Goal: Task Accomplishment & Management: Complete application form

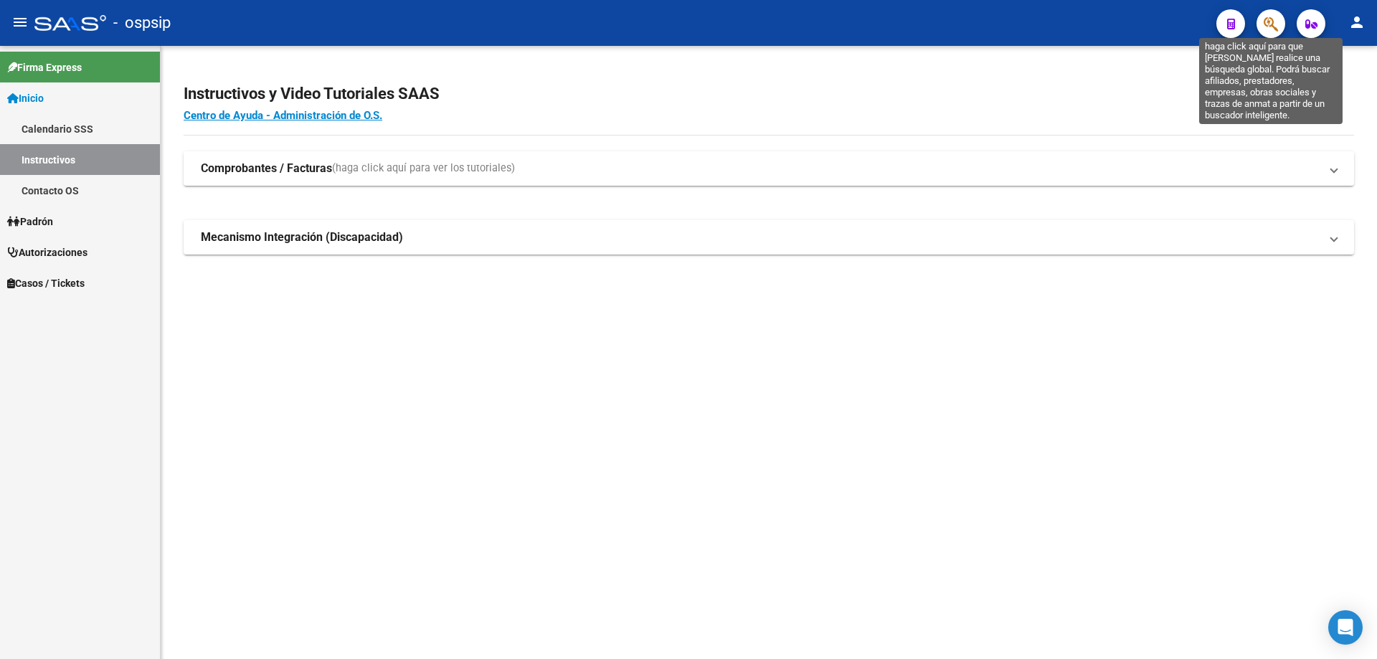
click at [1273, 26] on icon "button" at bounding box center [1270, 24] width 14 height 16
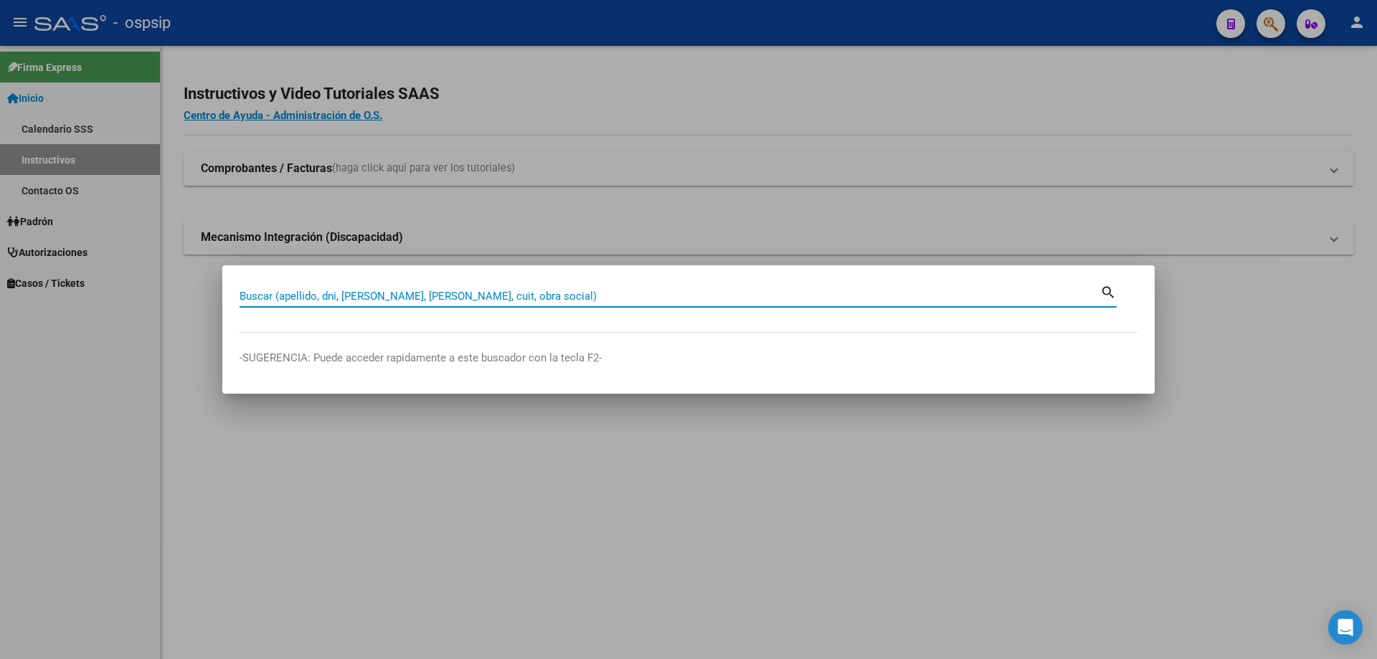
paste input "24404460"
type input "24404460"
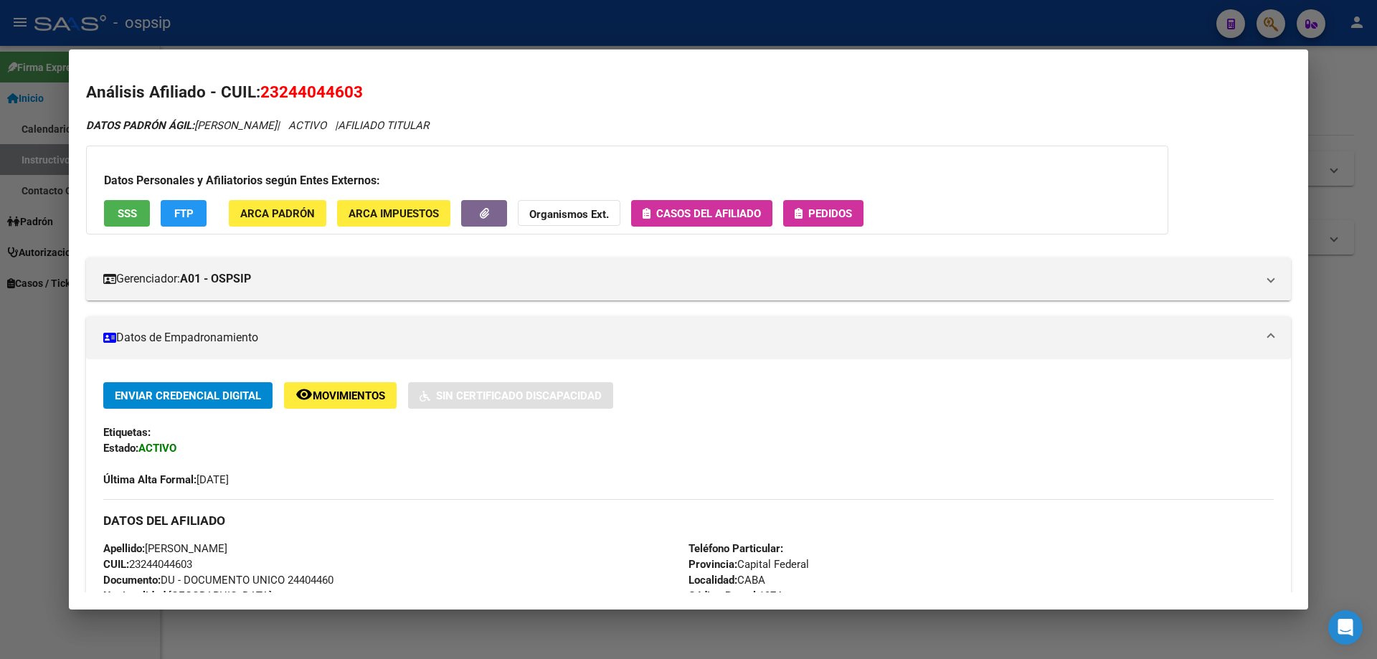
click at [829, 214] on span "Pedidos" at bounding box center [830, 213] width 44 height 13
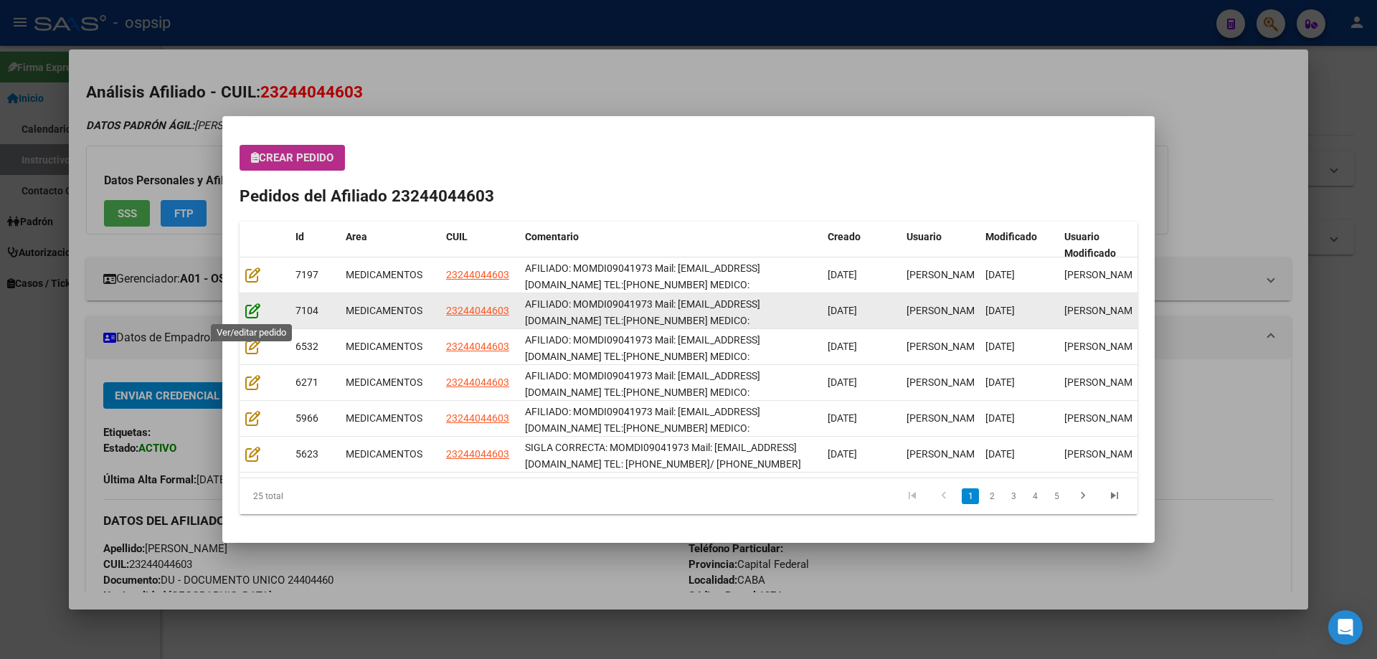
click at [248, 312] on icon at bounding box center [252, 311] width 15 height 16
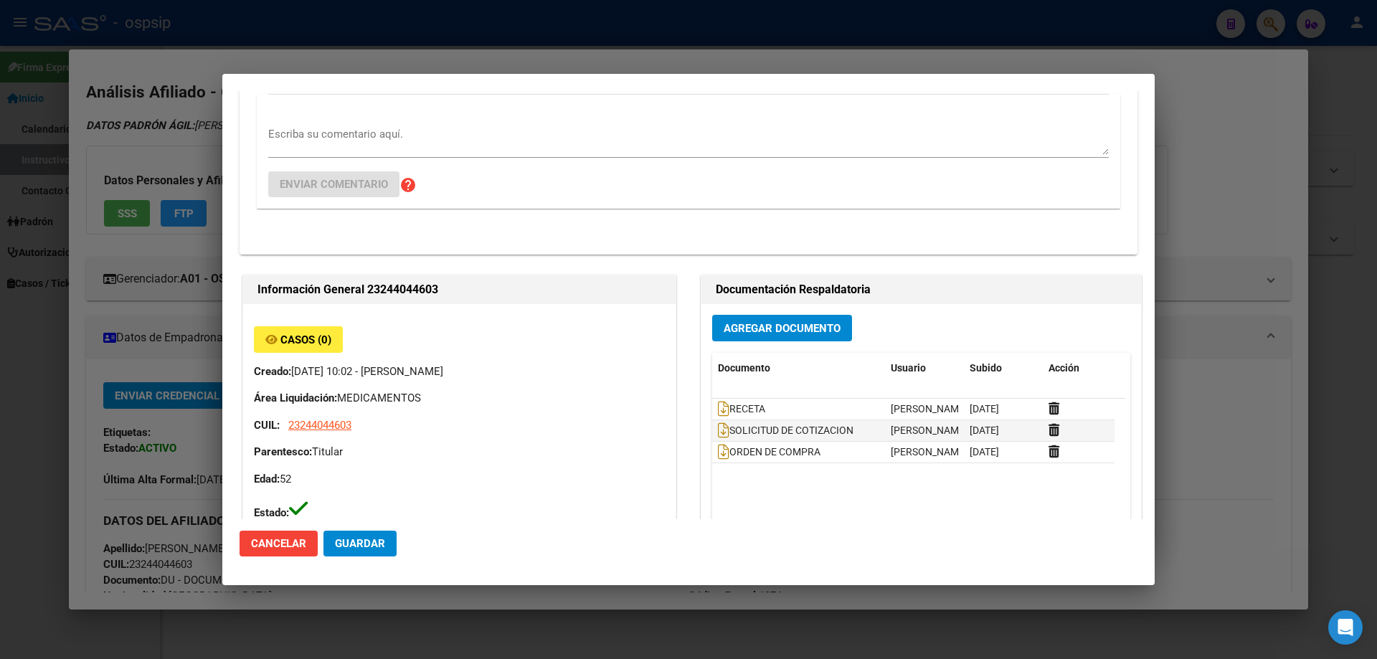
type input "Capital Federal, CABA, [GEOGRAPHIC_DATA] 989"
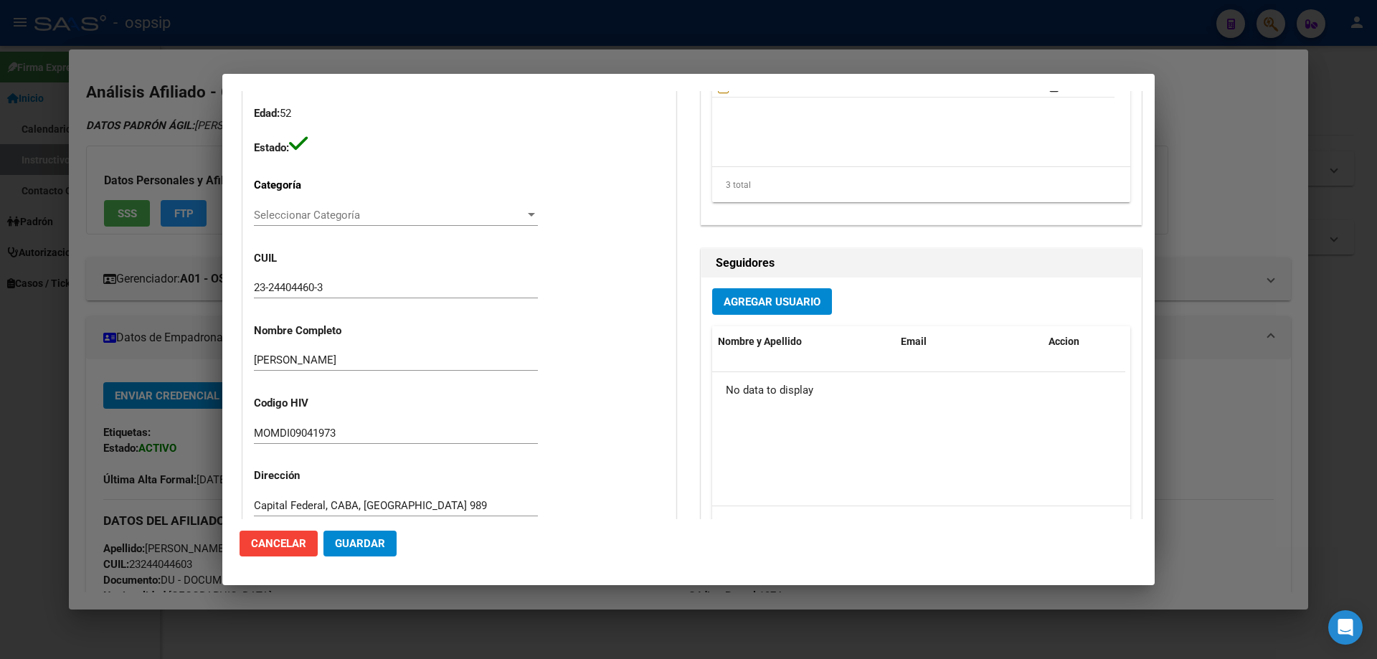
scroll to position [72, 0]
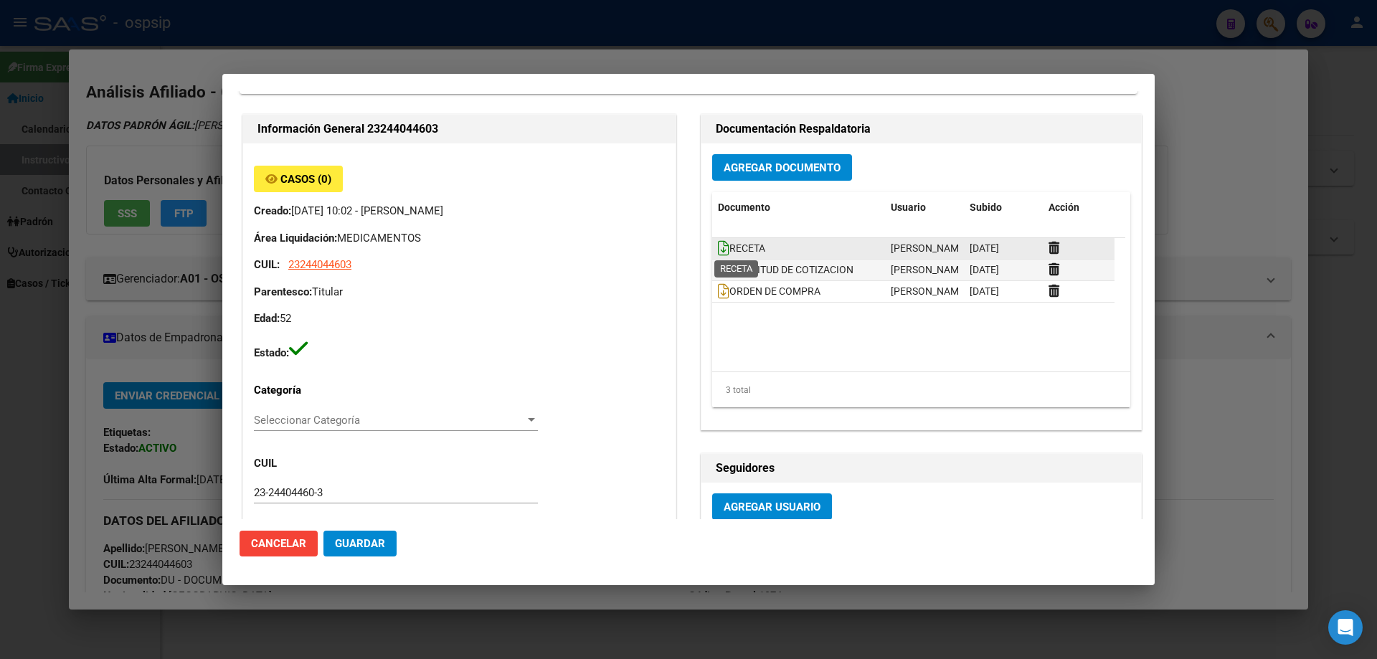
click at [718, 245] on icon at bounding box center [723, 248] width 11 height 16
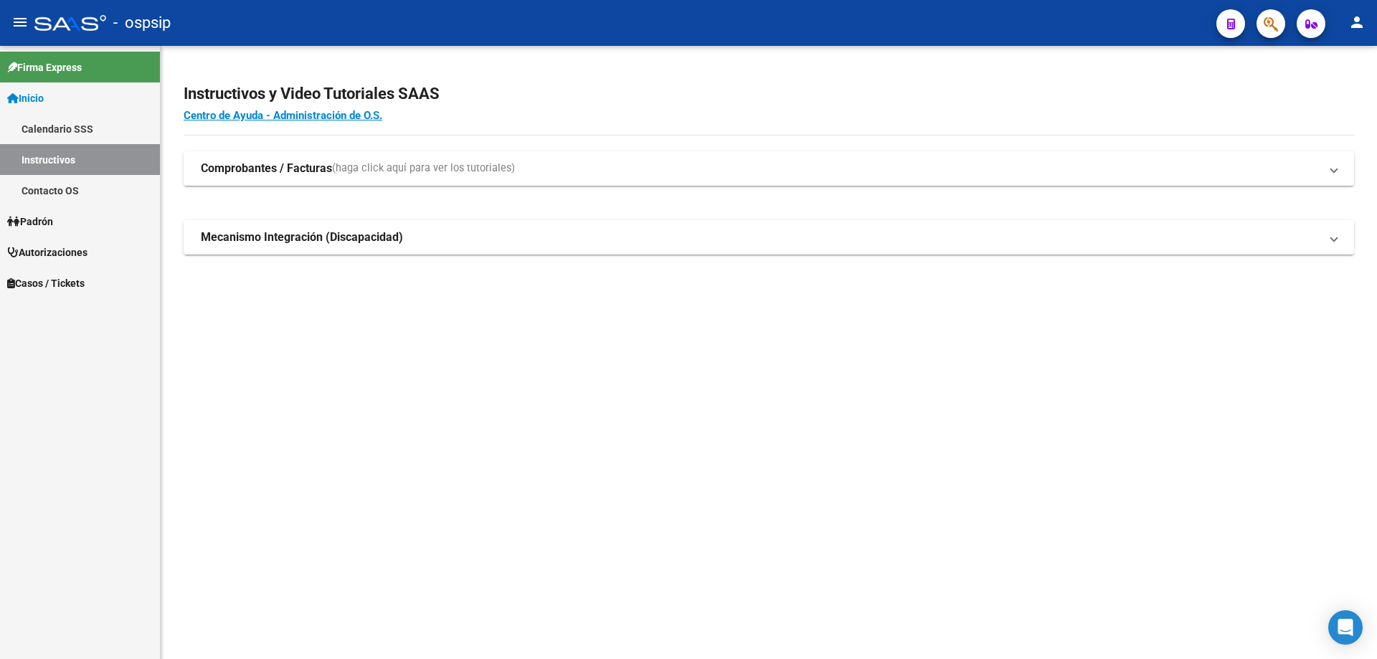
click at [1266, 24] on icon "button" at bounding box center [1270, 24] width 14 height 16
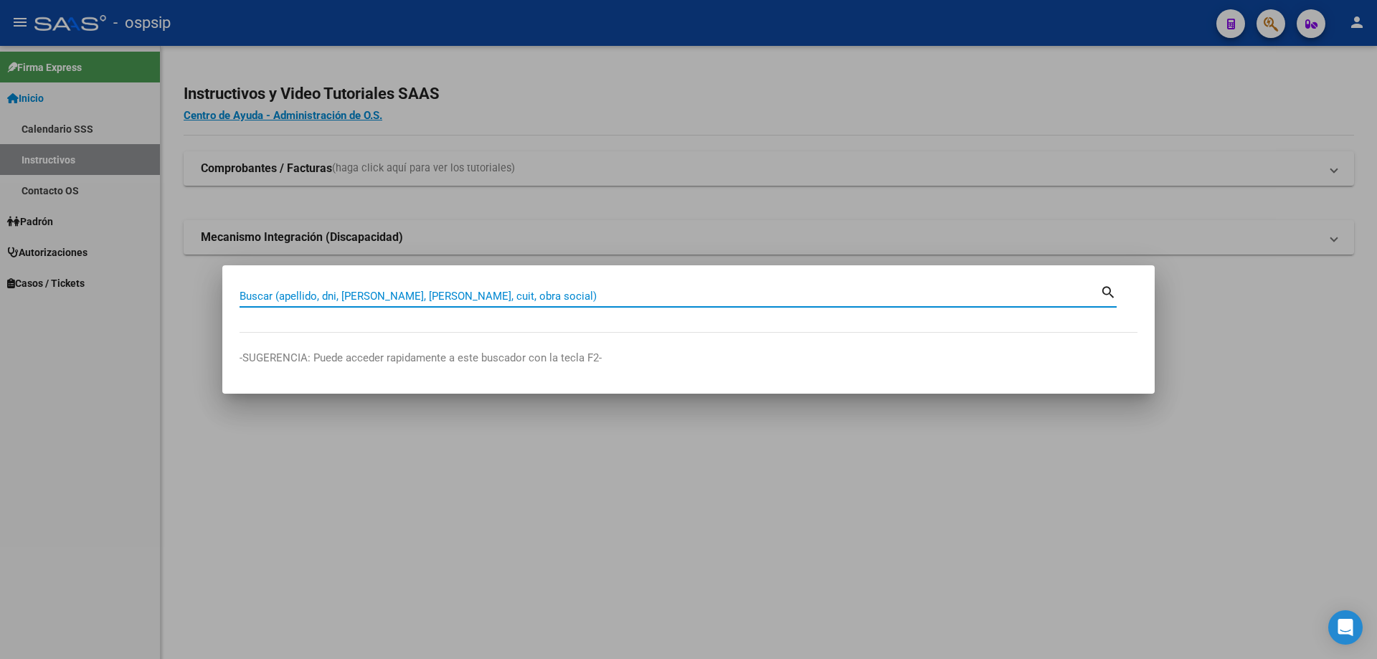
paste input "41570950"
type input "41570950"
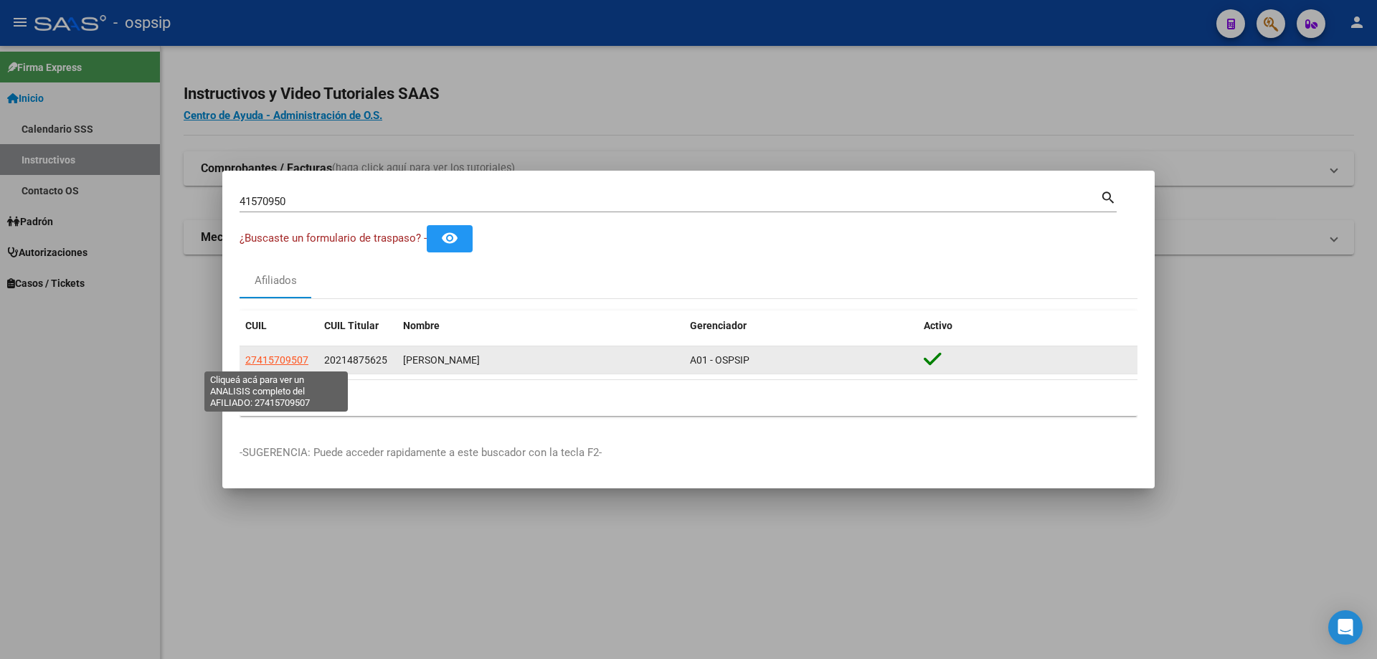
click at [278, 355] on span "27415709507" at bounding box center [276, 359] width 63 height 11
type textarea "27415709507"
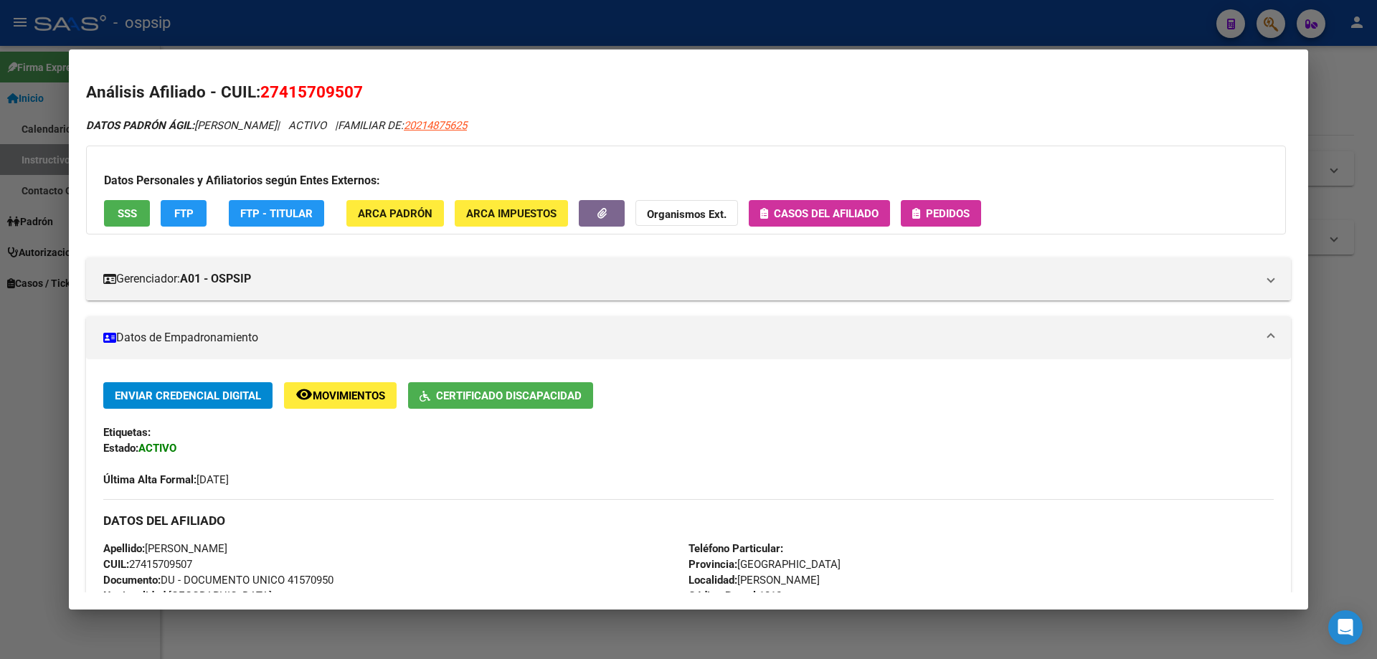
click at [960, 214] on span "Pedidos" at bounding box center [948, 213] width 44 height 13
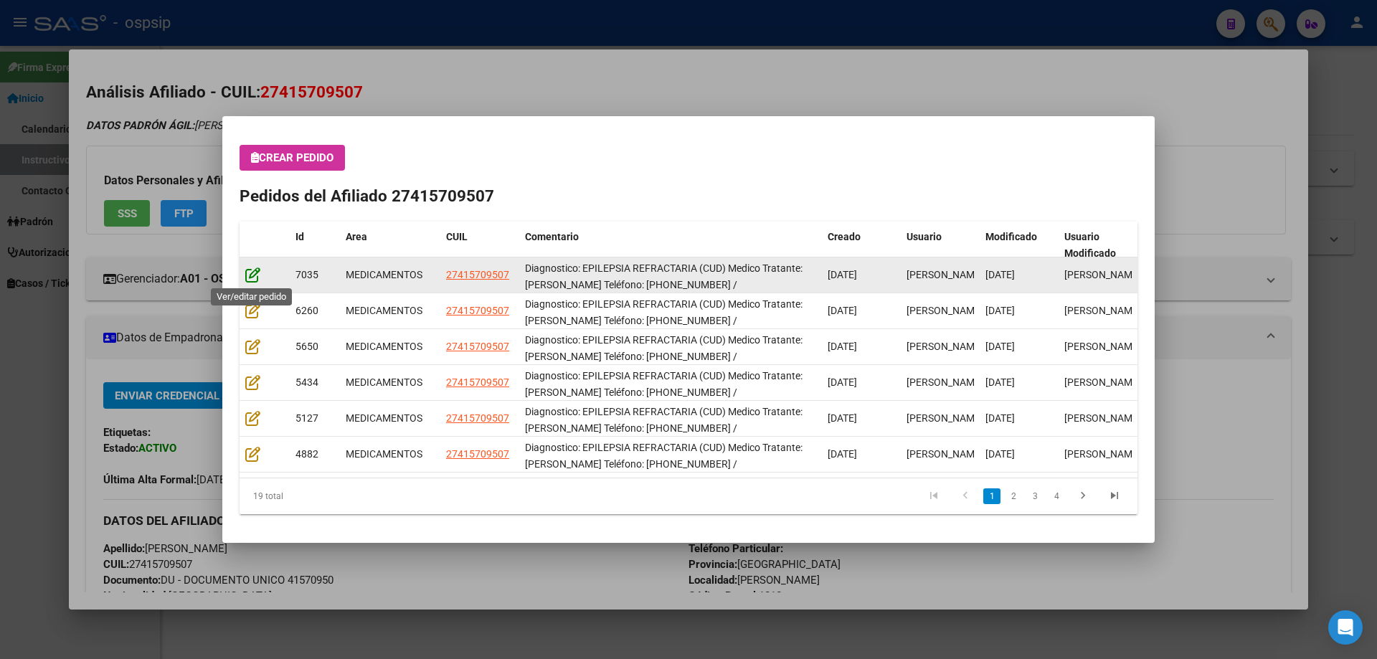
click at [259, 275] on icon at bounding box center [252, 275] width 15 height 16
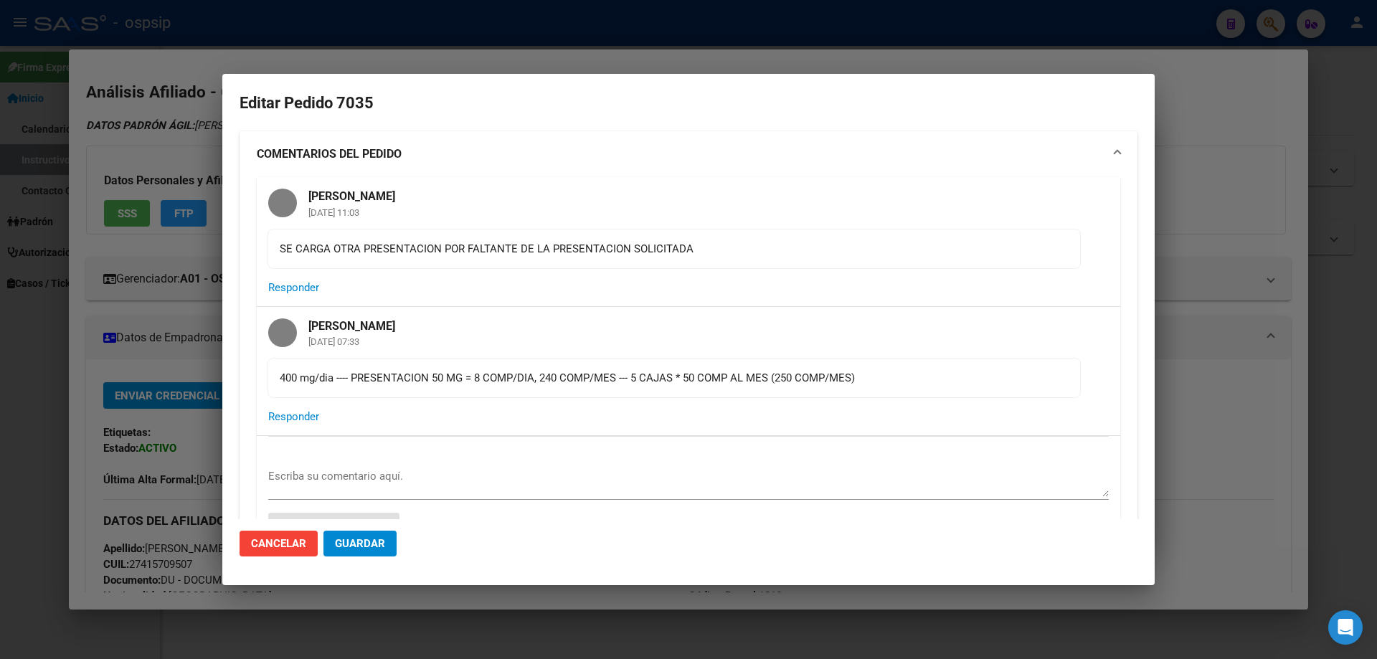
type input "[GEOGRAPHIC_DATA], [PERSON_NAME], [DATE]"
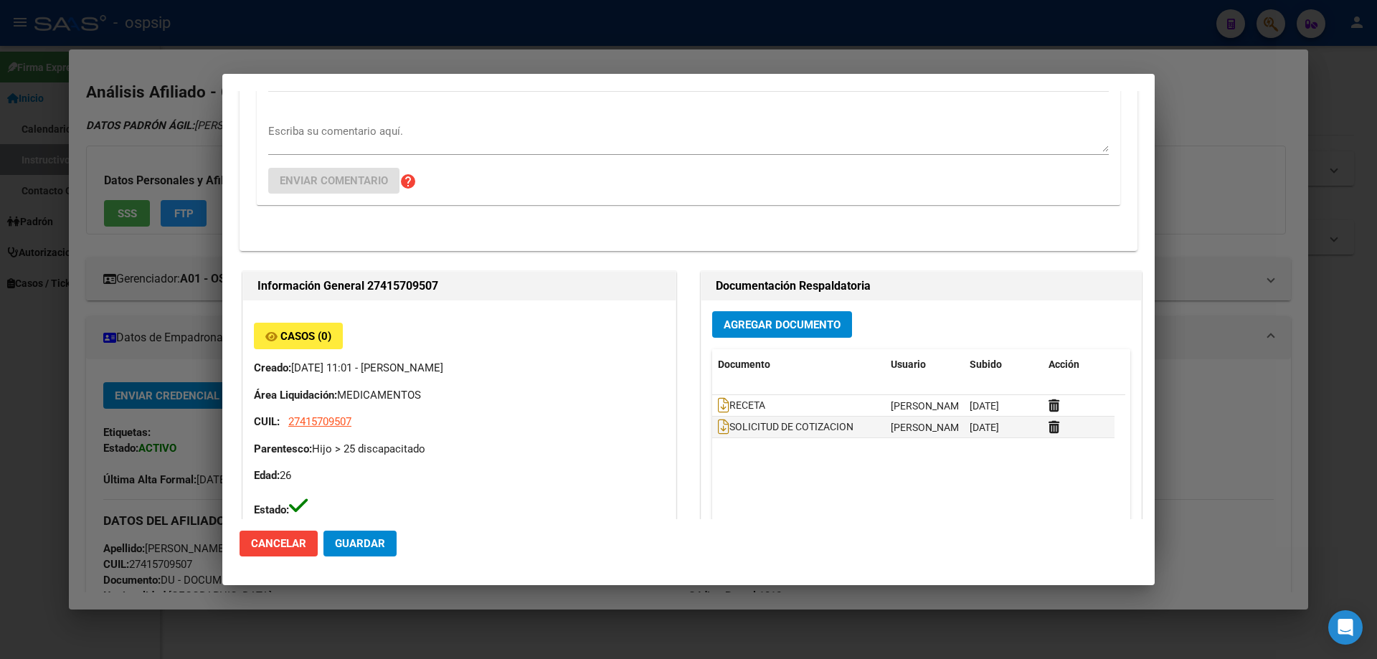
scroll to position [502, 0]
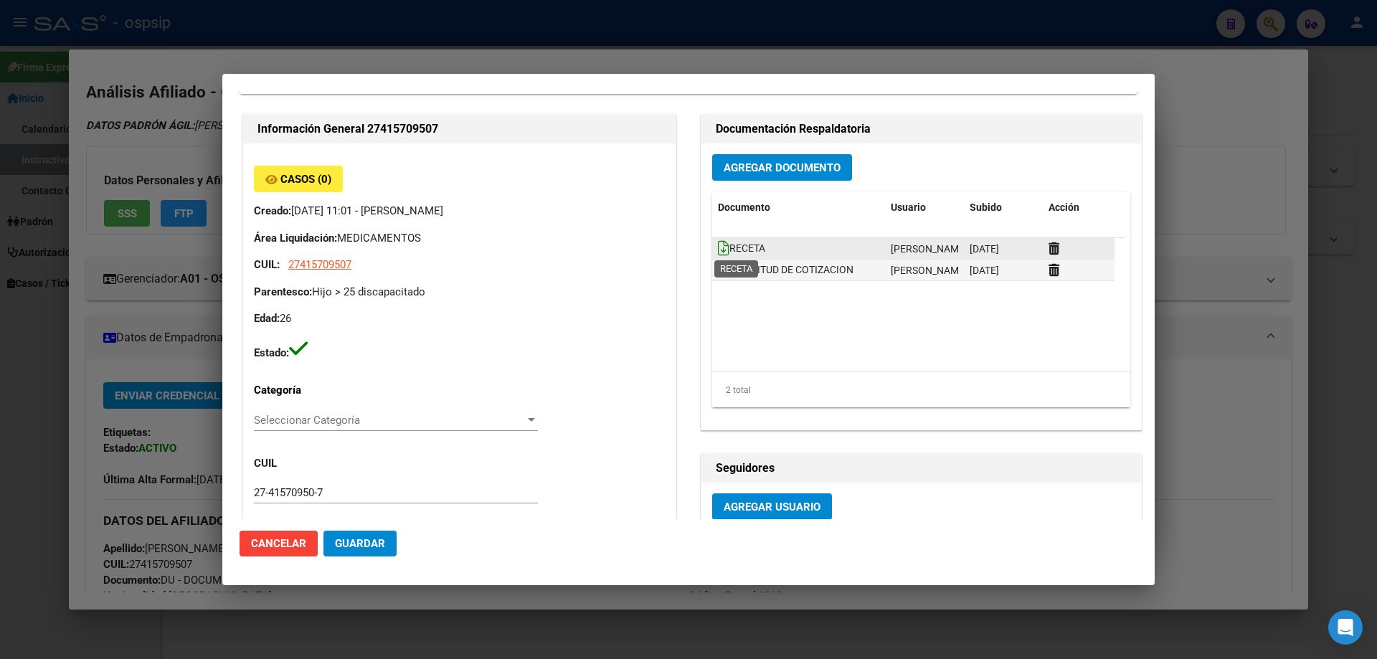
click at [718, 248] on icon at bounding box center [723, 248] width 11 height 16
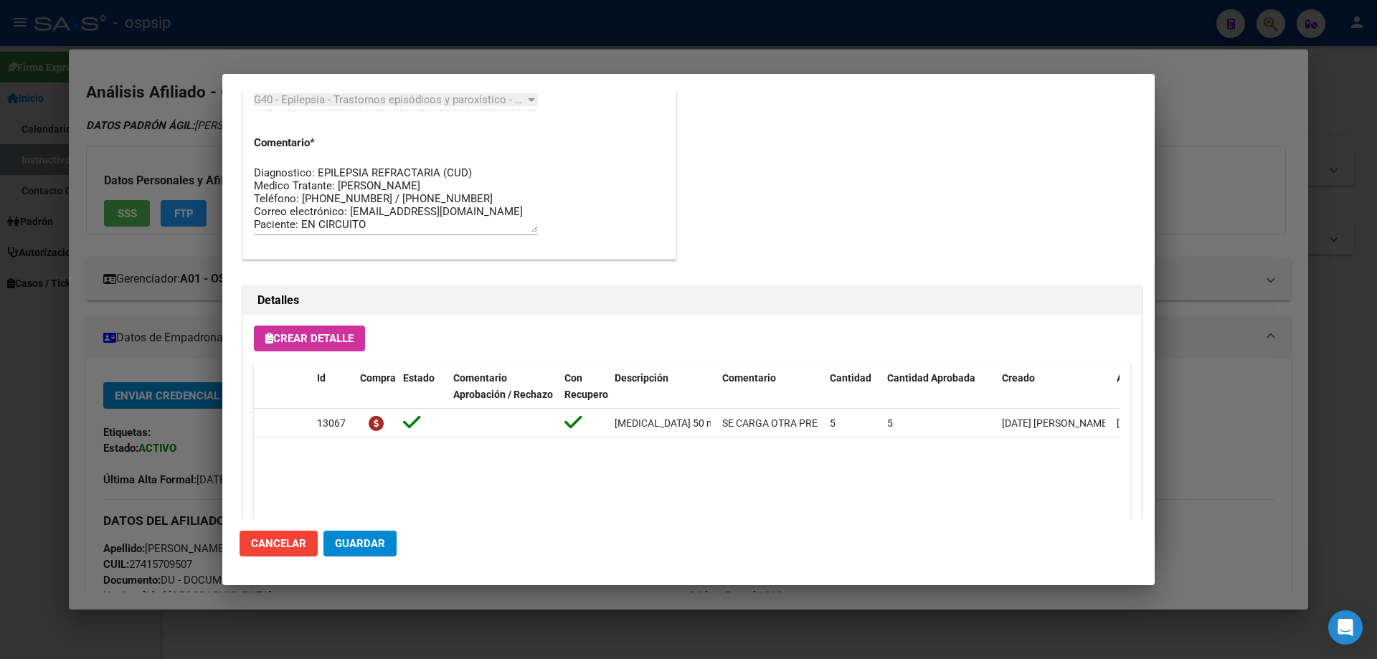
scroll to position [1362, 0]
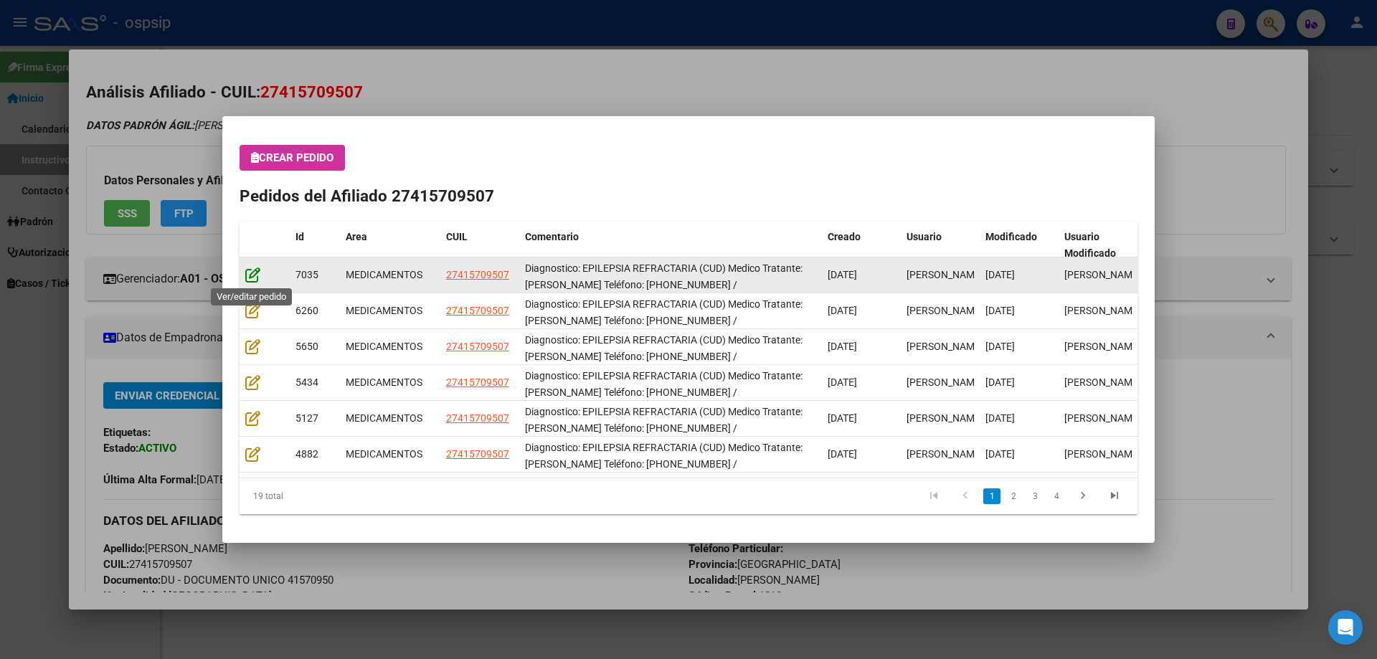
click at [252, 272] on icon at bounding box center [252, 275] width 15 height 16
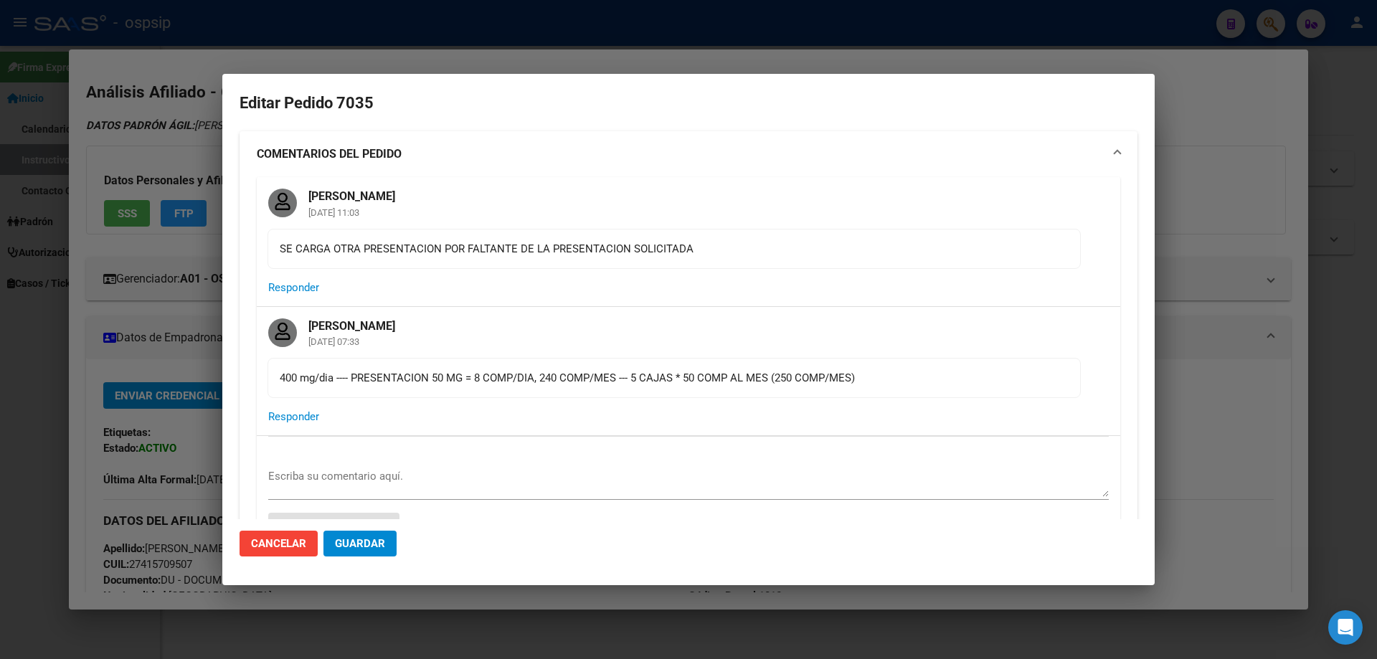
type input "[GEOGRAPHIC_DATA], [PERSON_NAME], [DATE]"
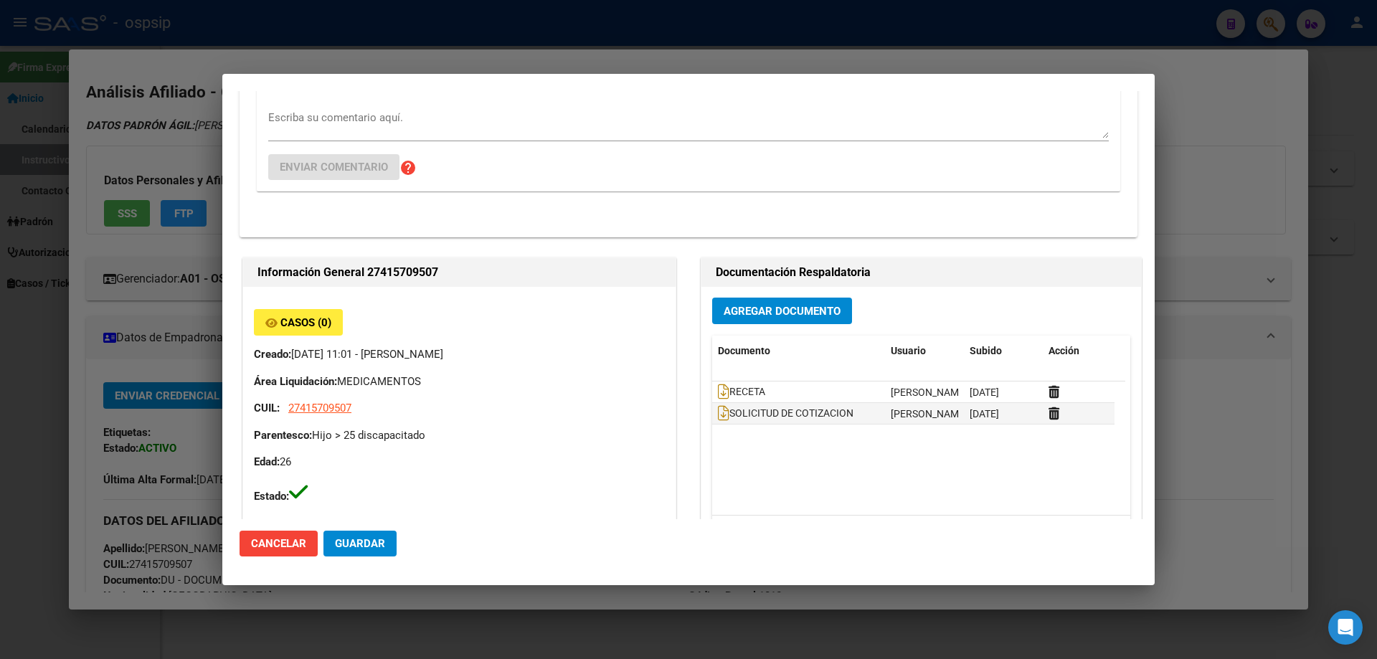
scroll to position [502, 0]
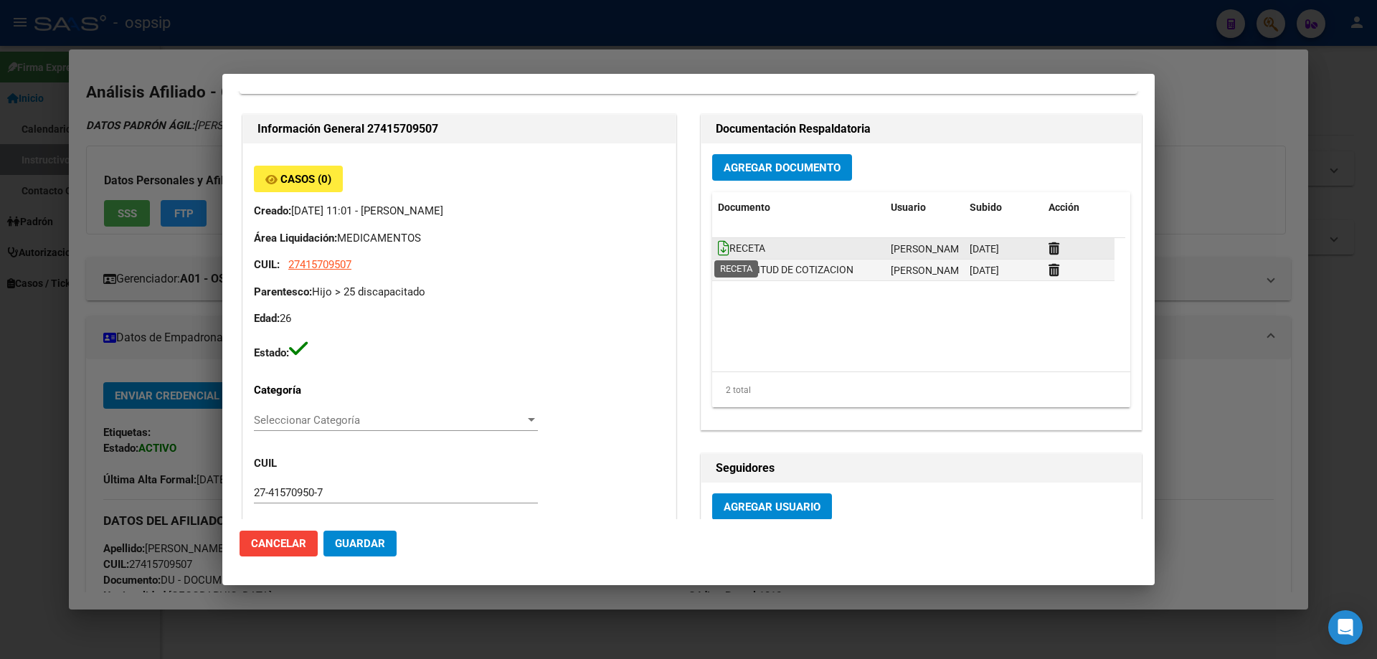
click at [718, 247] on icon at bounding box center [723, 248] width 11 height 16
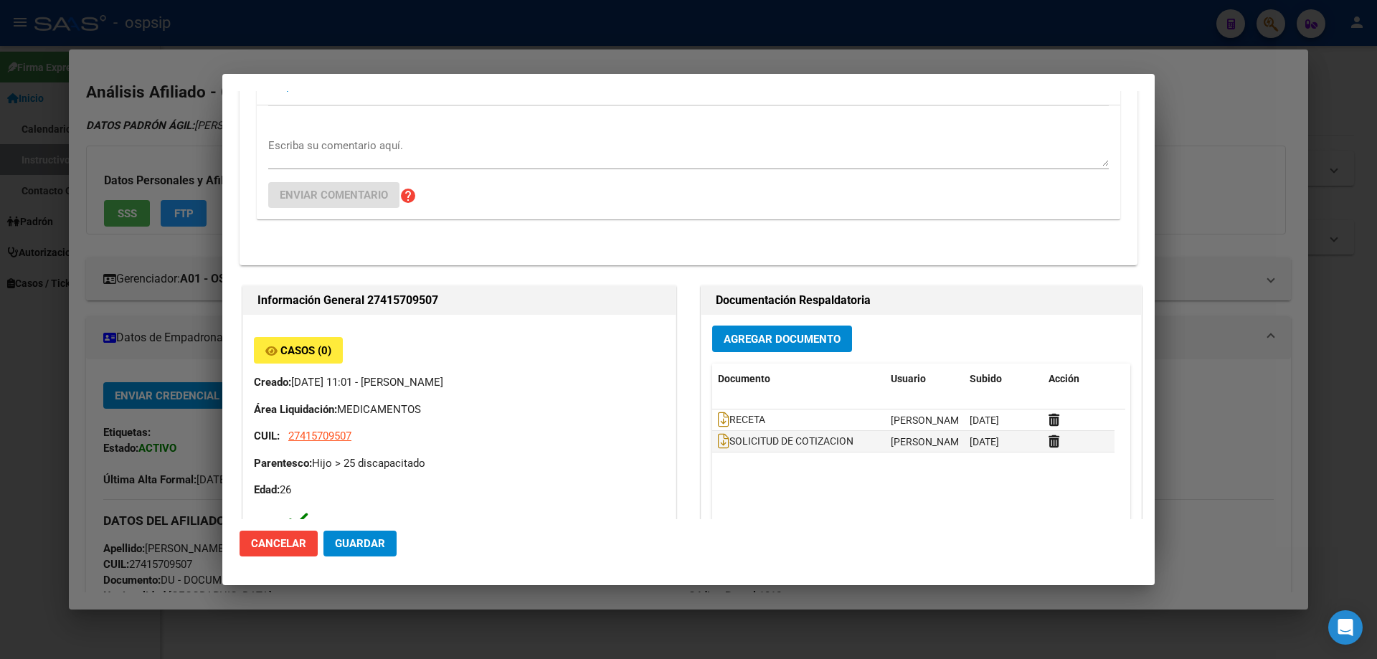
scroll to position [287, 0]
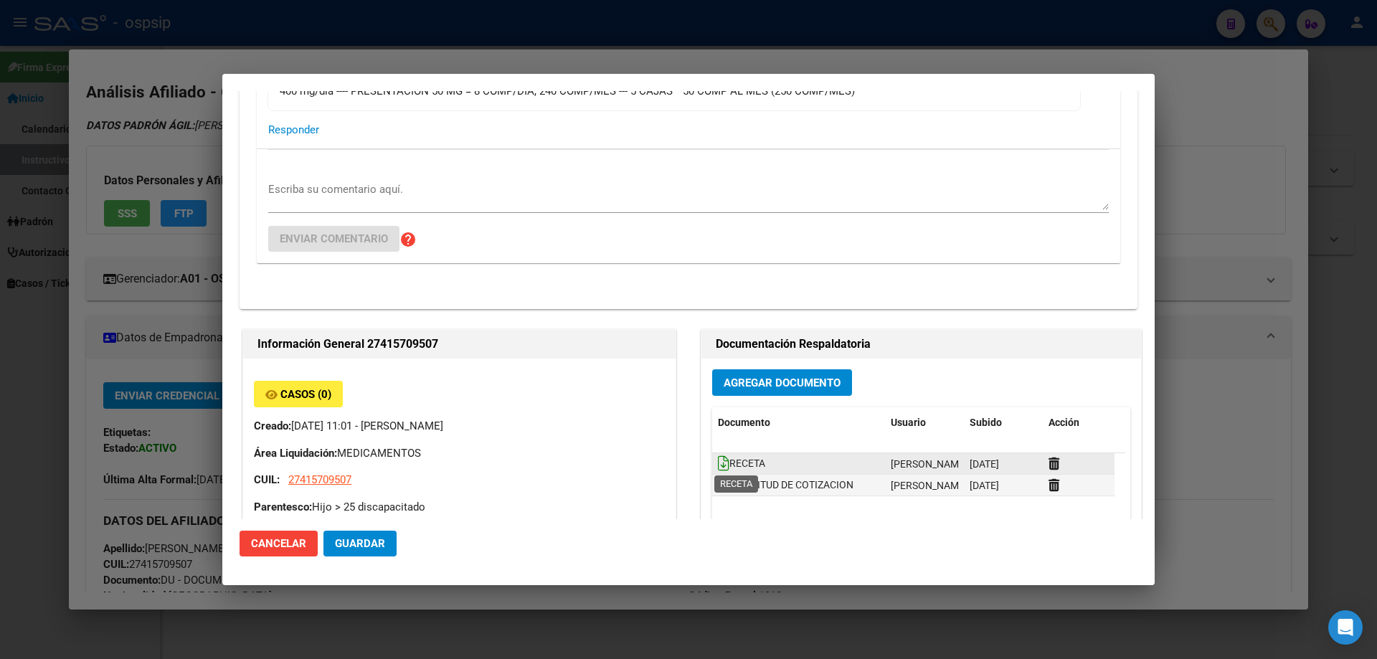
click at [718, 462] on icon at bounding box center [723, 463] width 11 height 16
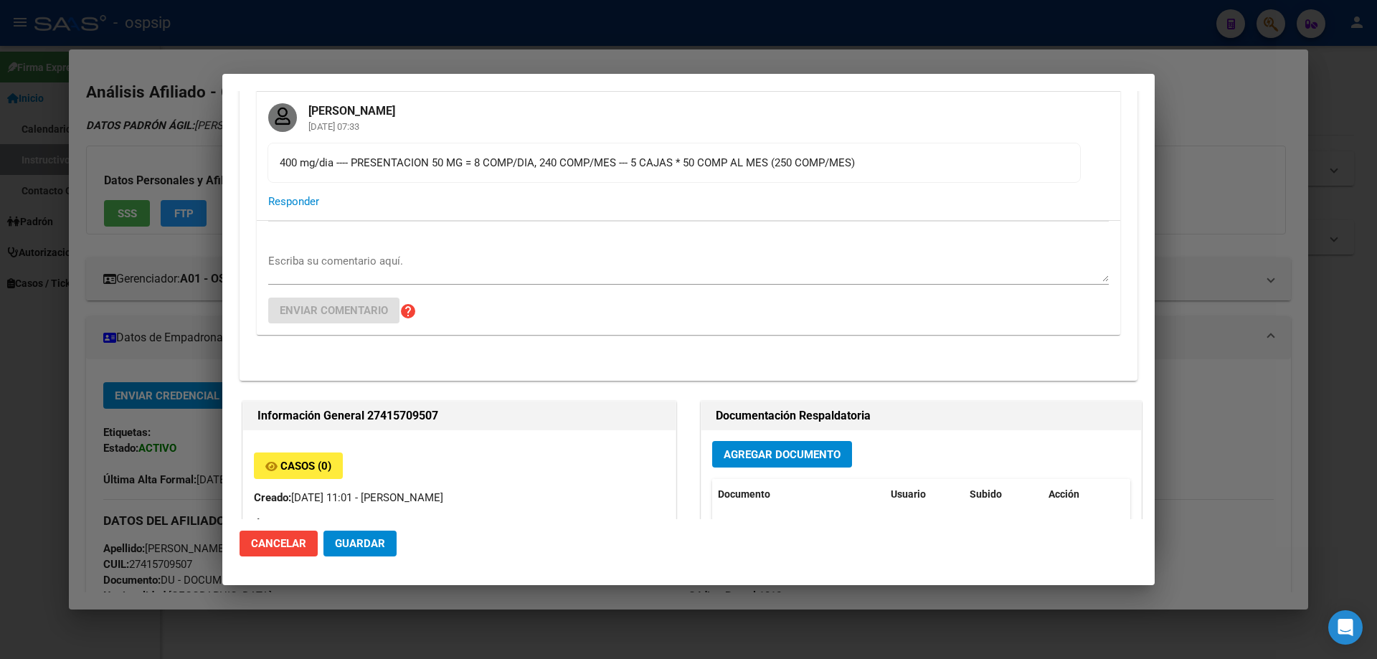
scroll to position [502, 0]
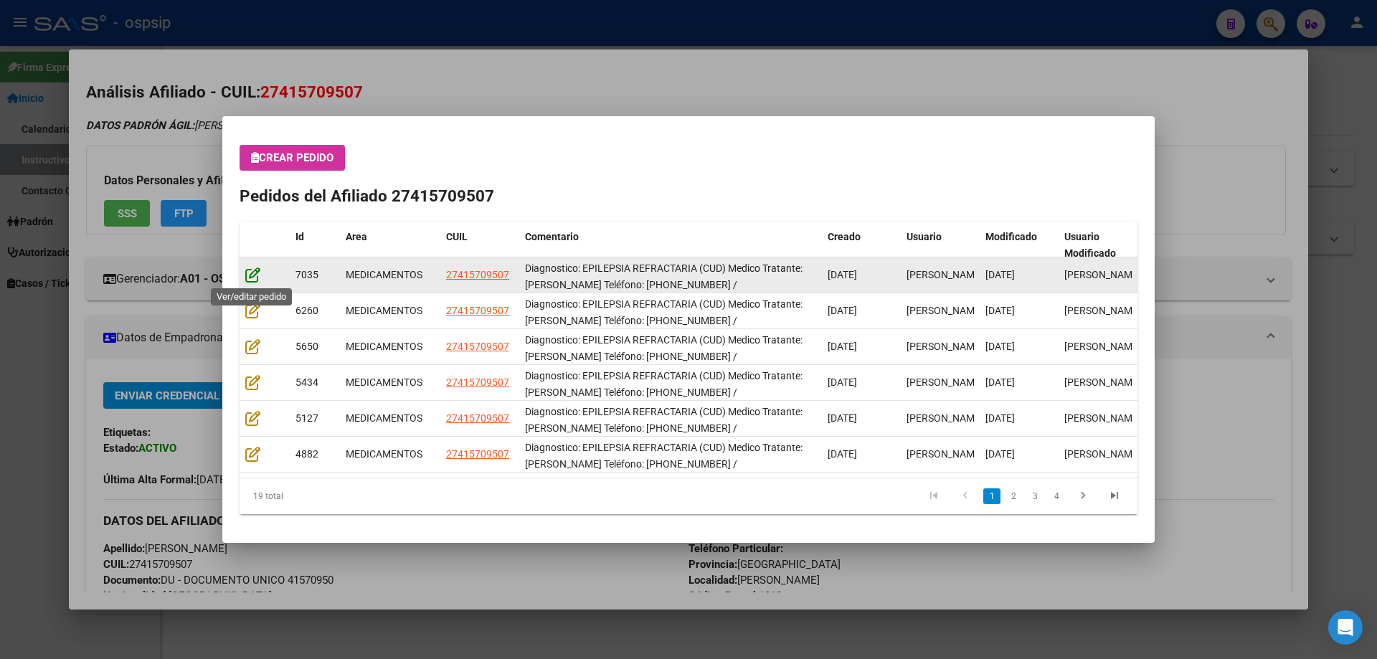
click at [248, 276] on icon at bounding box center [252, 275] width 15 height 16
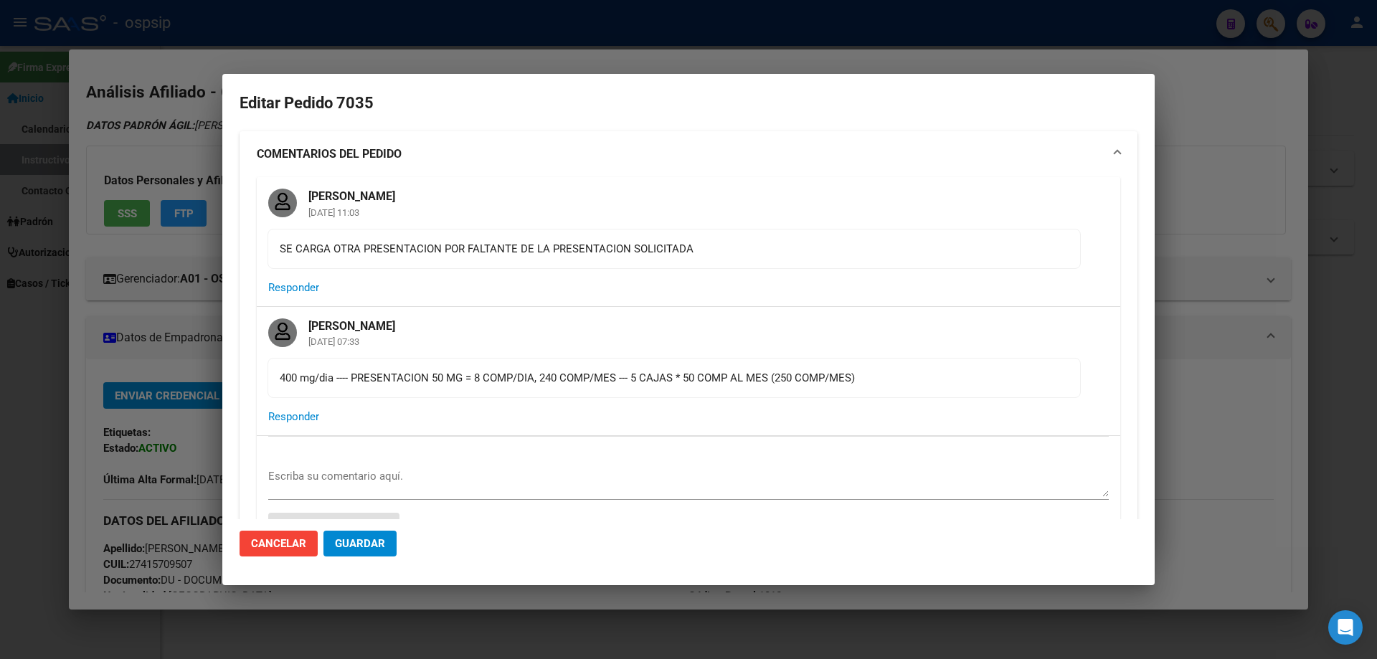
type input "[GEOGRAPHIC_DATA], [PERSON_NAME], [DATE]"
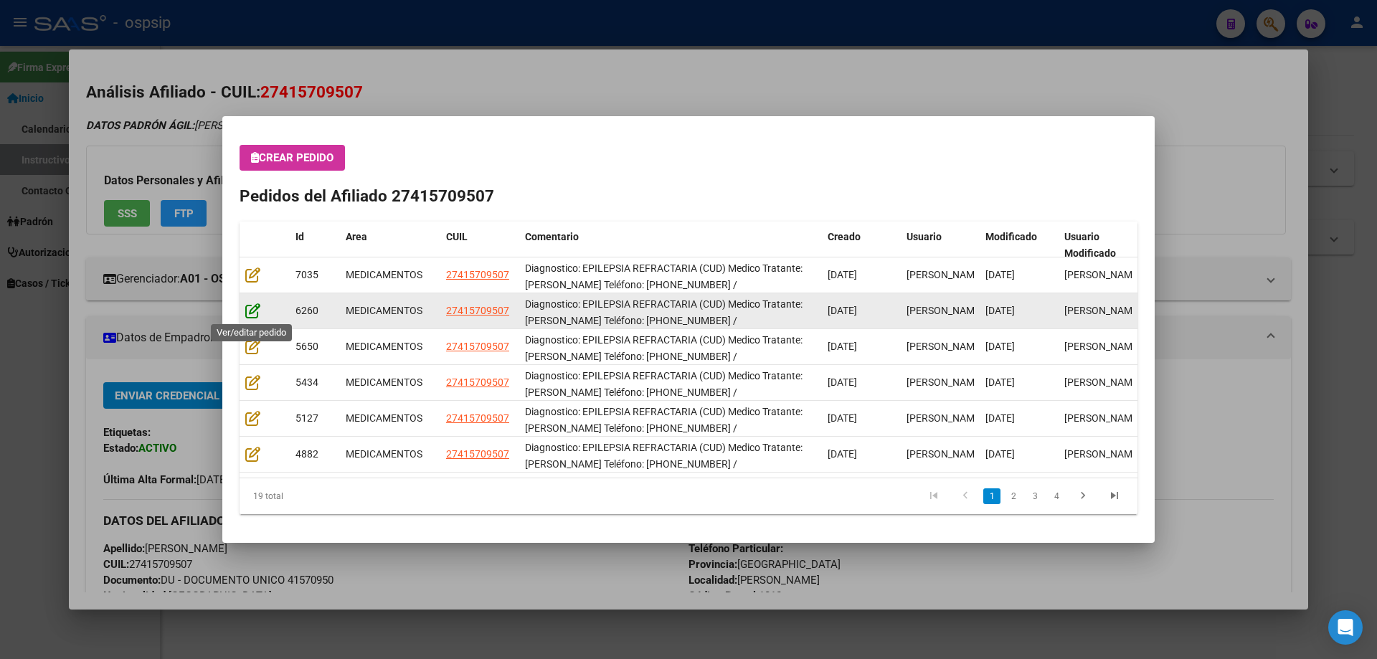
click at [247, 315] on icon at bounding box center [252, 311] width 15 height 16
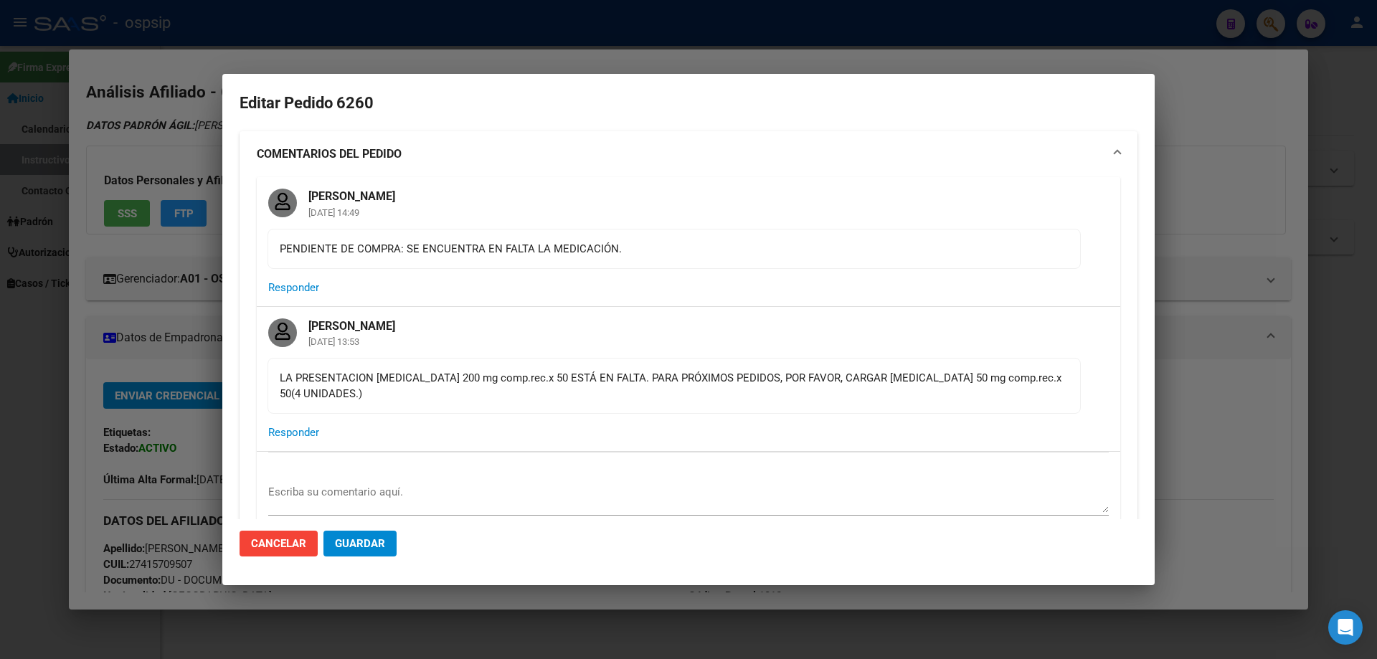
type input "[GEOGRAPHIC_DATA], [PERSON_NAME], [DATE]"
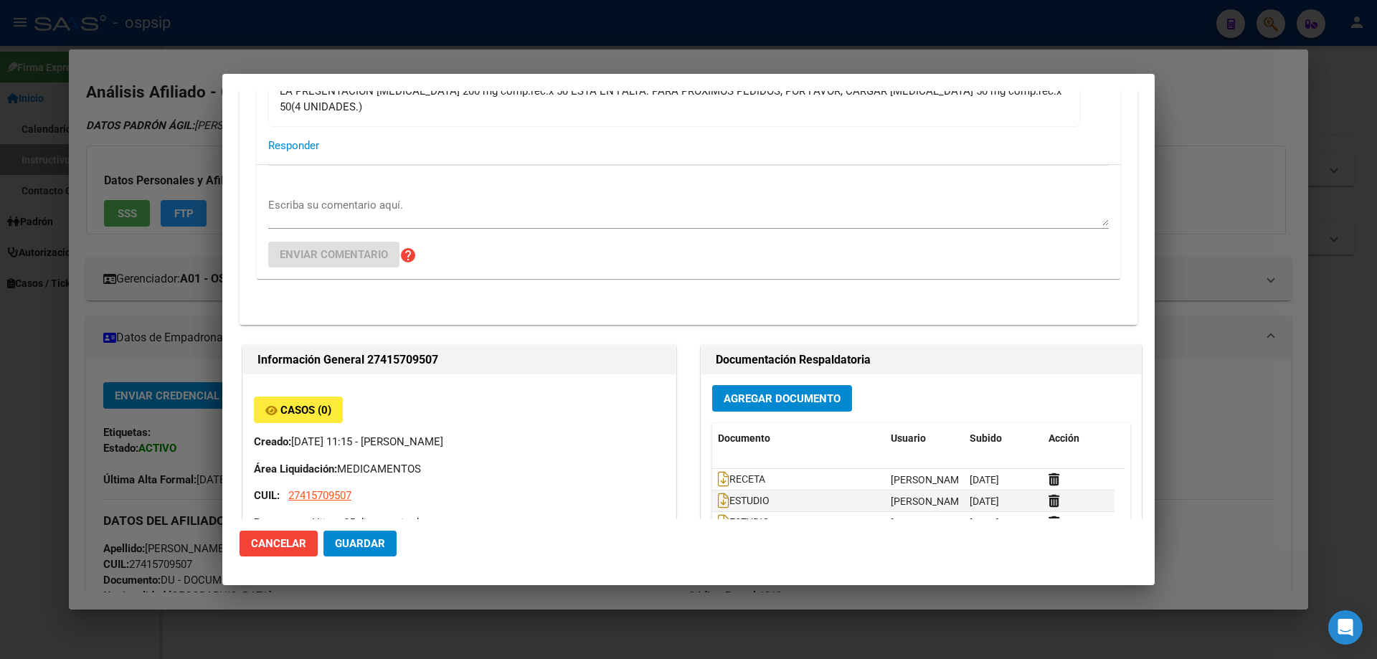
scroll to position [0, 0]
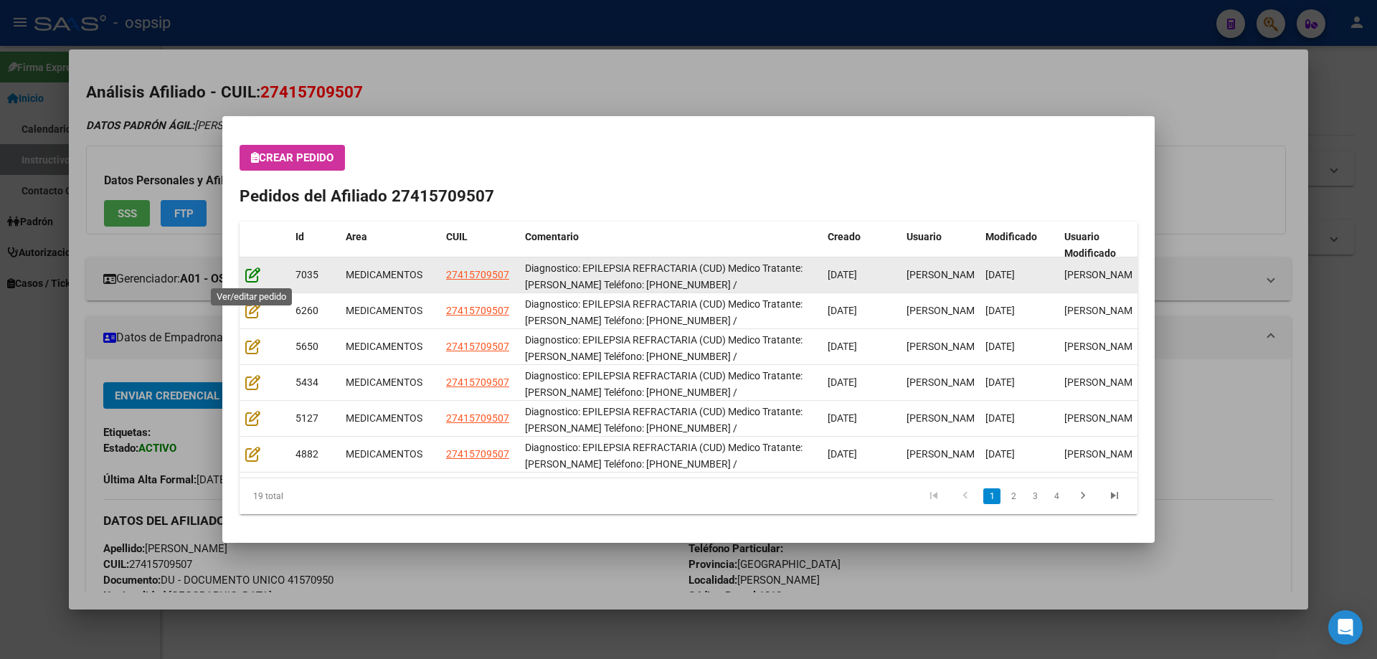
click at [249, 277] on icon at bounding box center [252, 275] width 15 height 16
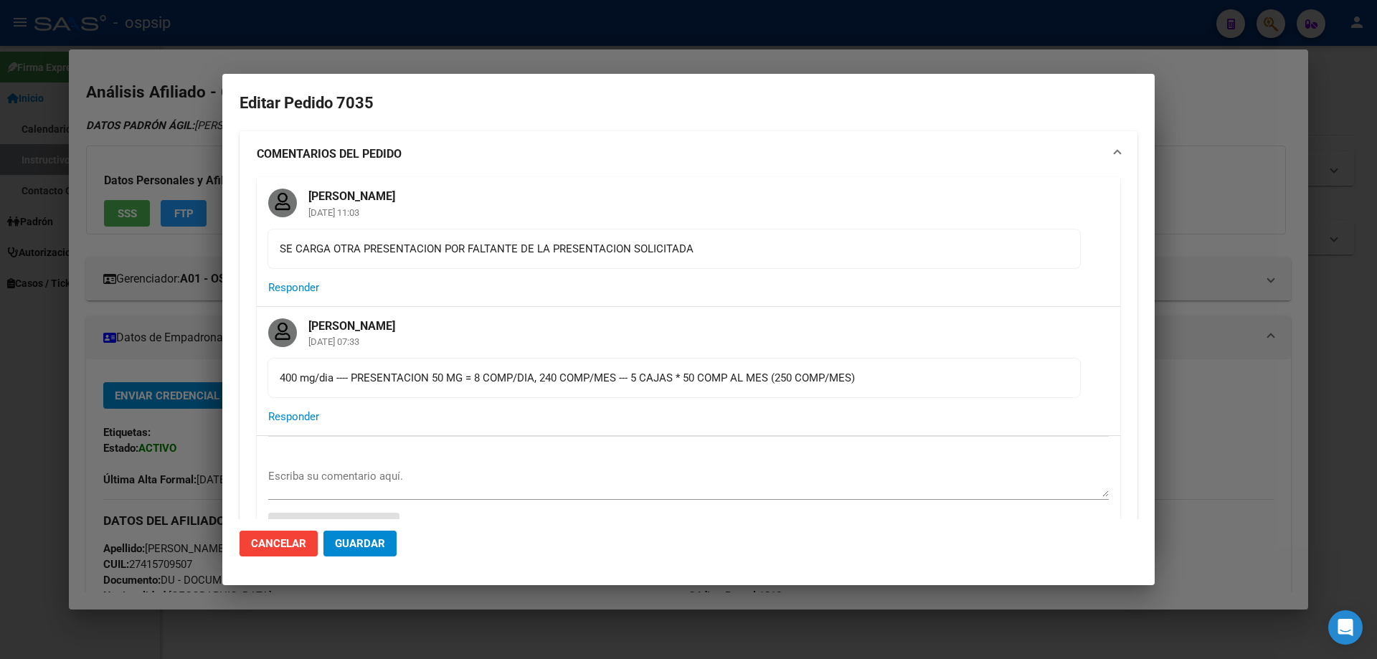
type input "[GEOGRAPHIC_DATA], [PERSON_NAME], [DATE]"
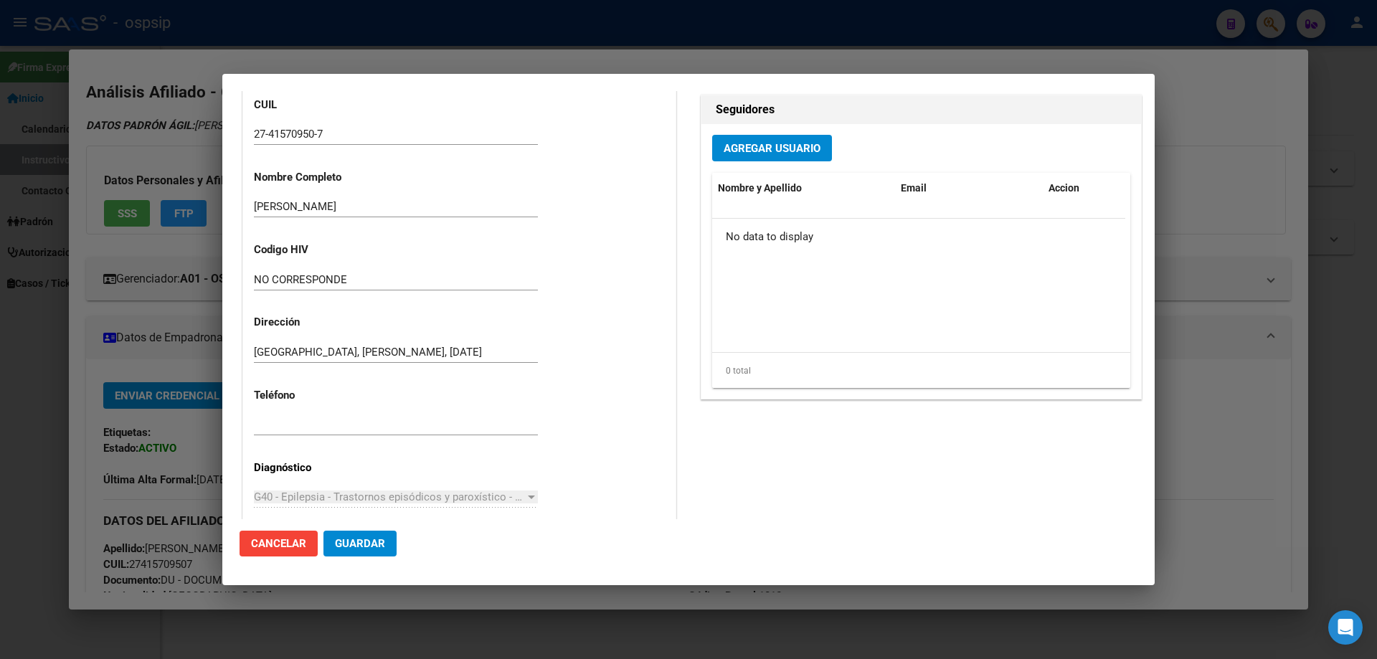
scroll to position [359, 0]
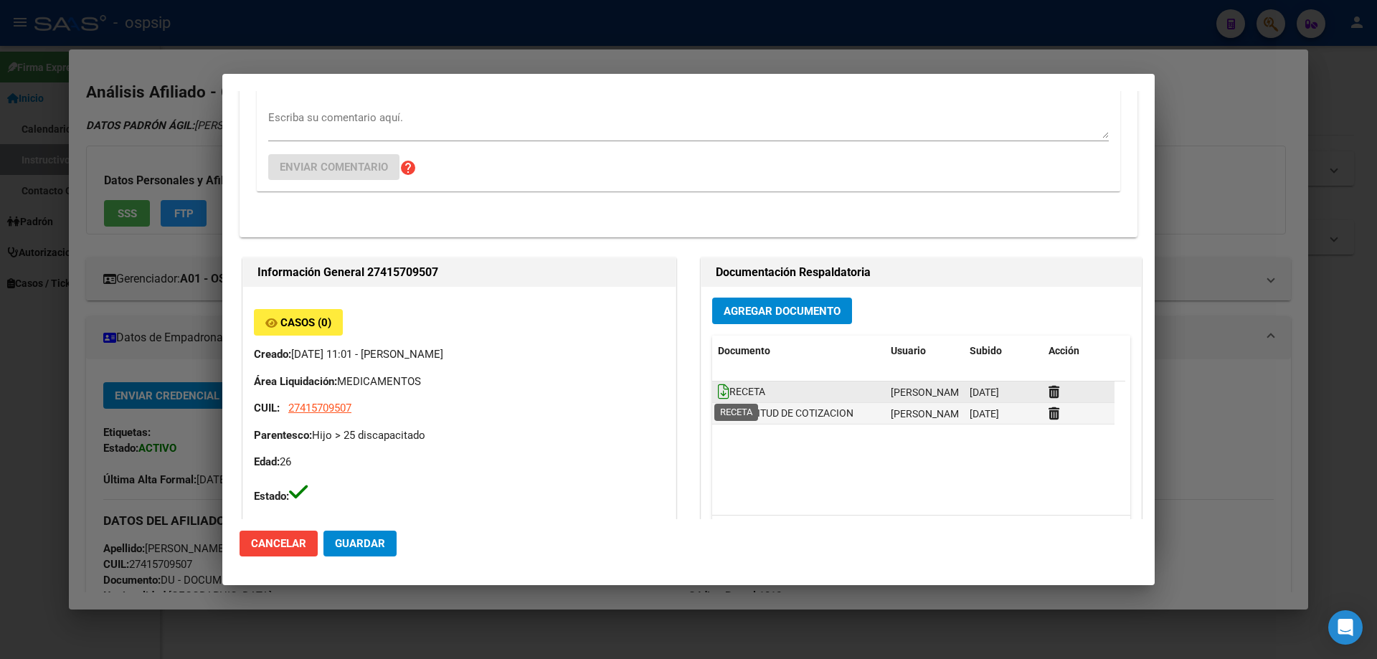
click at [718, 391] on icon at bounding box center [723, 392] width 11 height 16
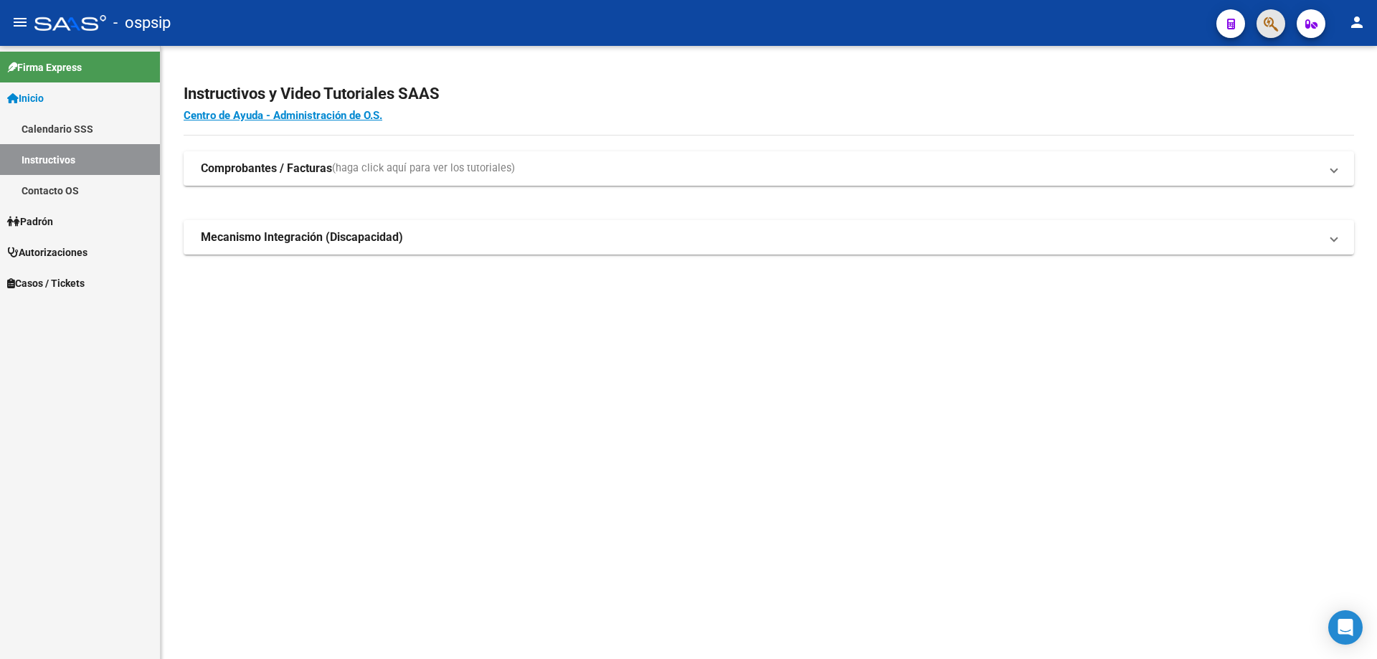
click at [1261, 22] on button "button" at bounding box center [1270, 23] width 29 height 29
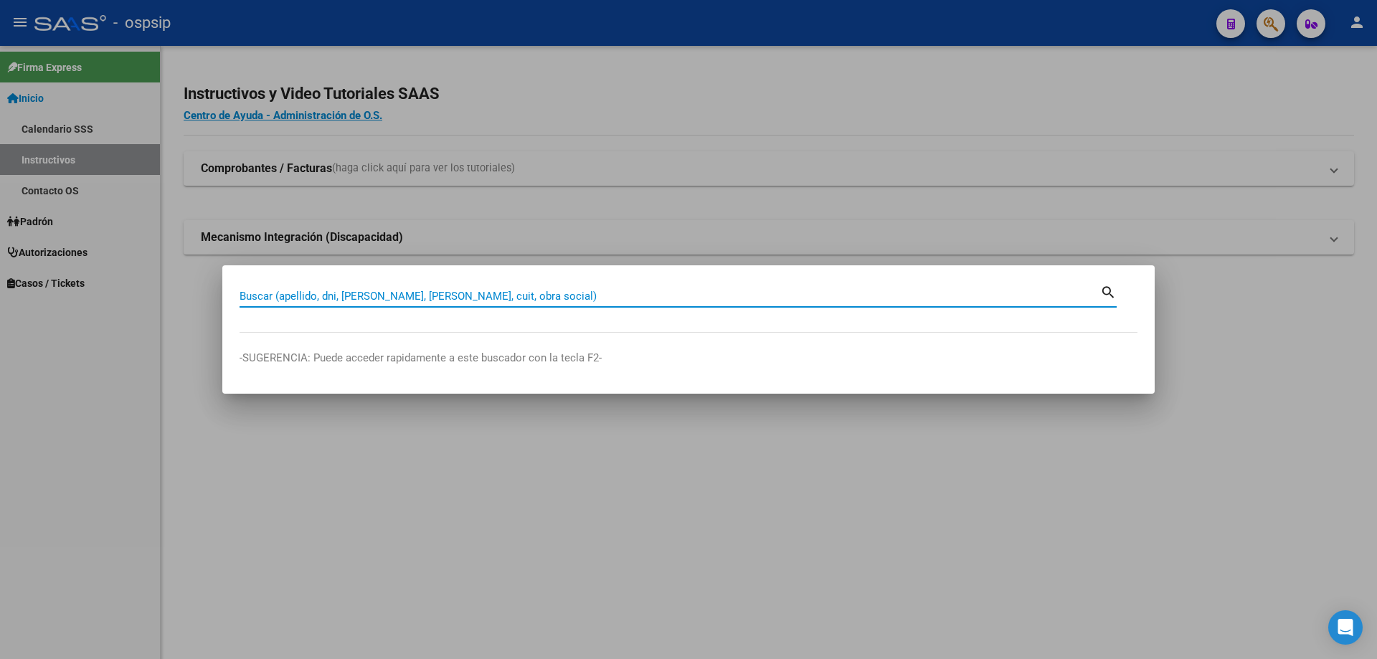
drag, startPoint x: 373, startPoint y: 287, endPoint x: 358, endPoint y: 295, distance: 17.3
paste input "28499339"
type input "28499339"
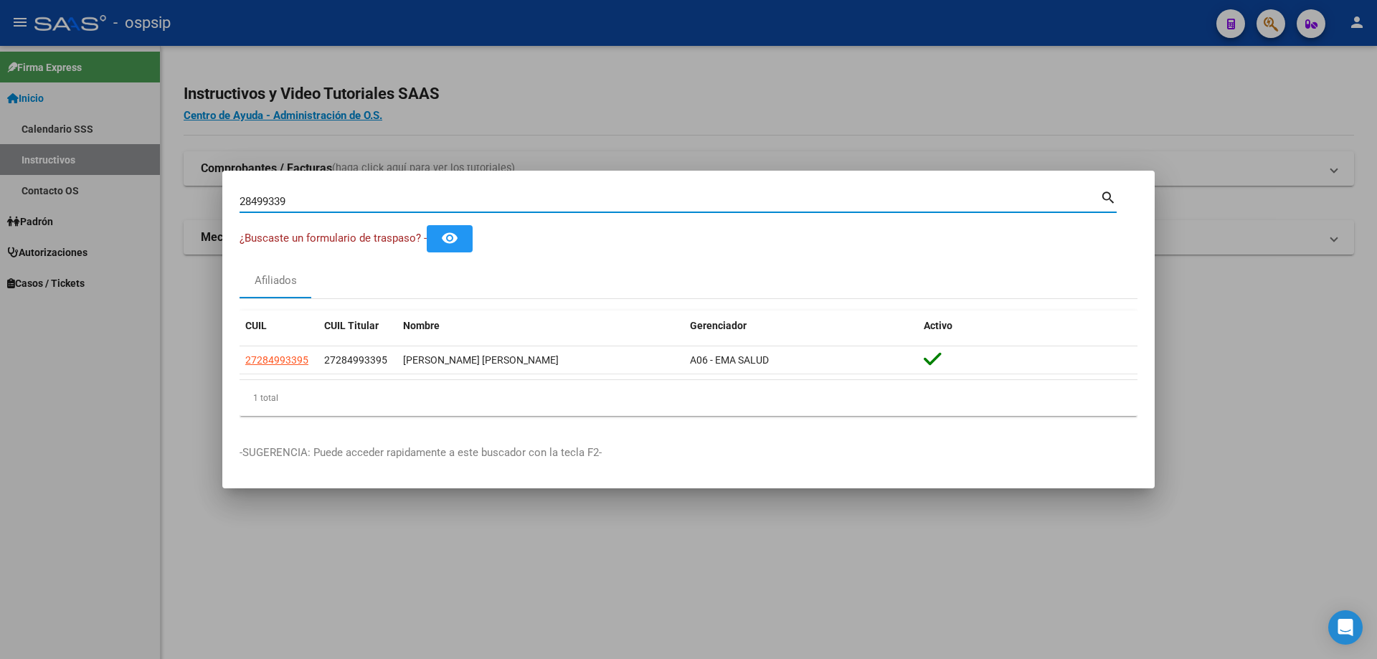
click at [303, 384] on div "1 total" at bounding box center [688, 398] width 898 height 36
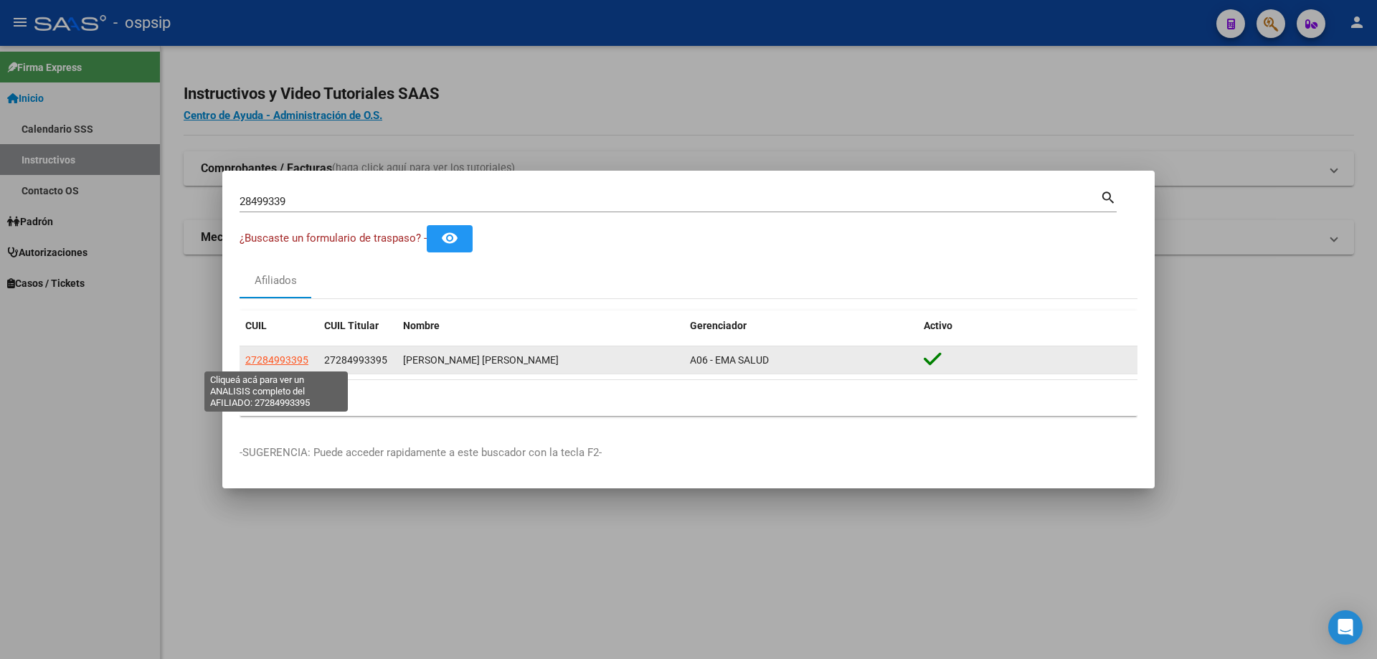
click at [295, 363] on span "27284993395" at bounding box center [276, 359] width 63 height 11
type textarea "27284993395"
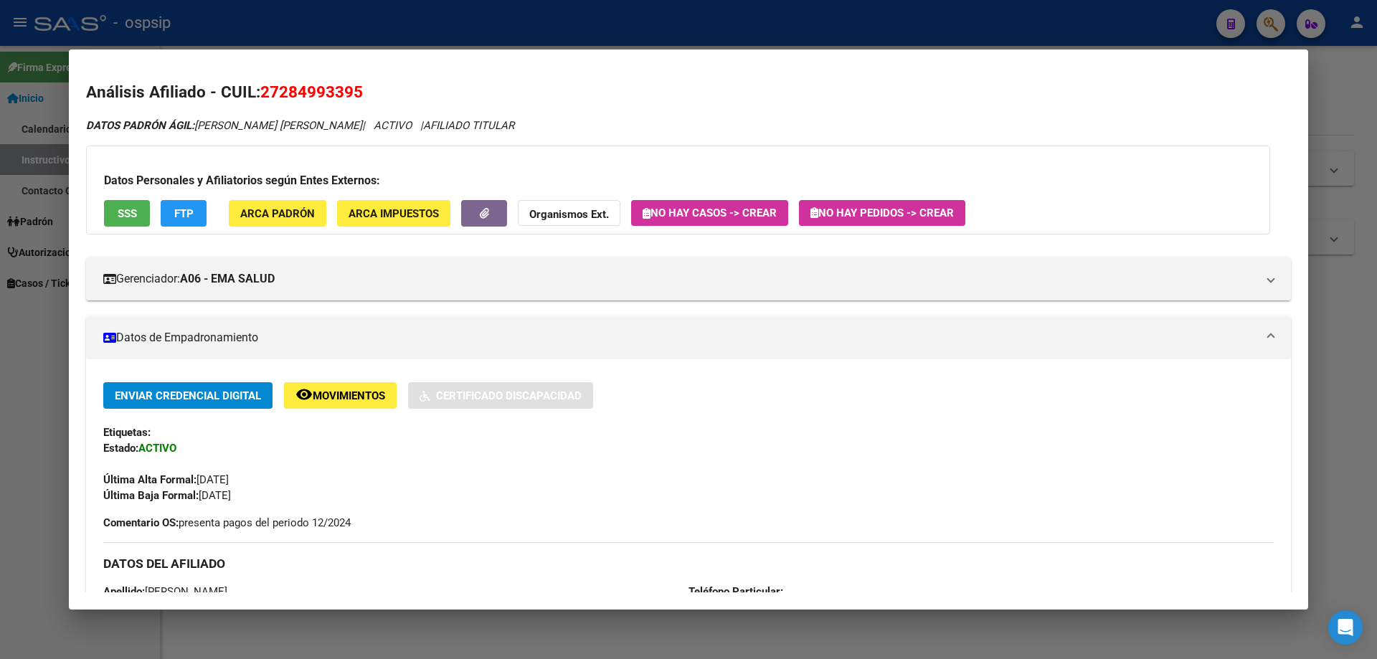
click at [130, 218] on span "SSS" at bounding box center [127, 213] width 19 height 13
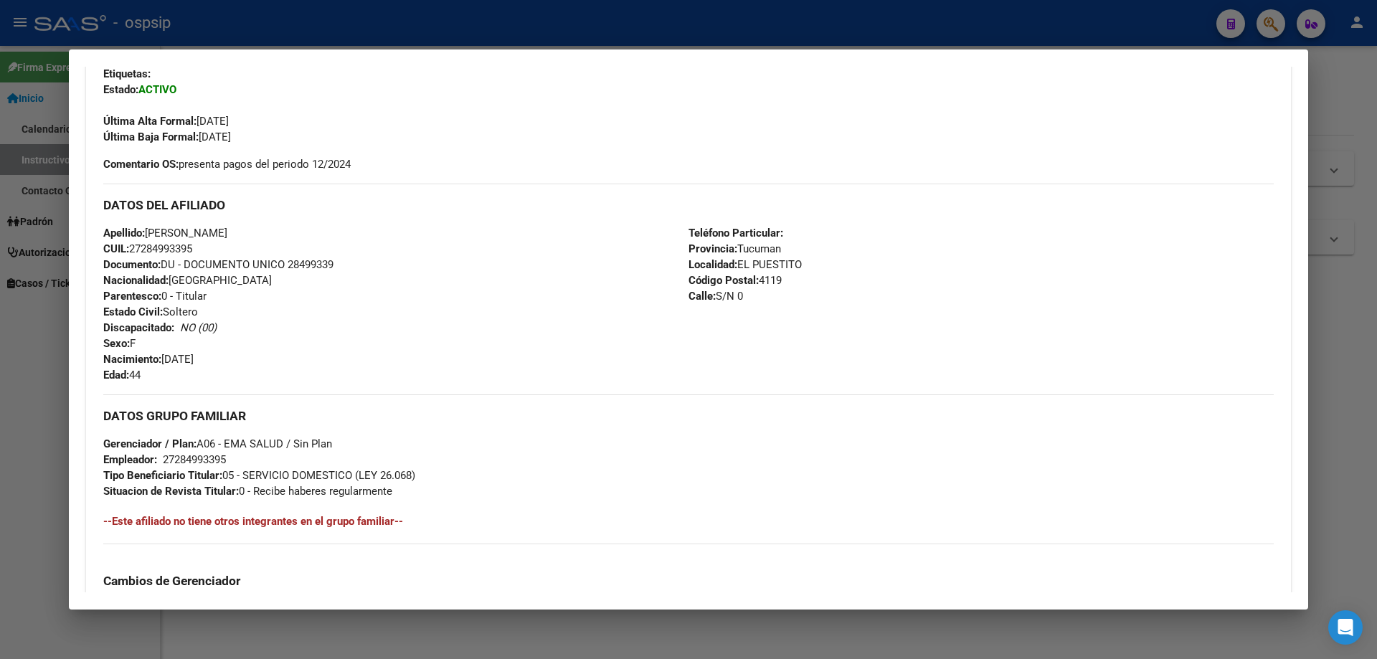
scroll to position [0, 0]
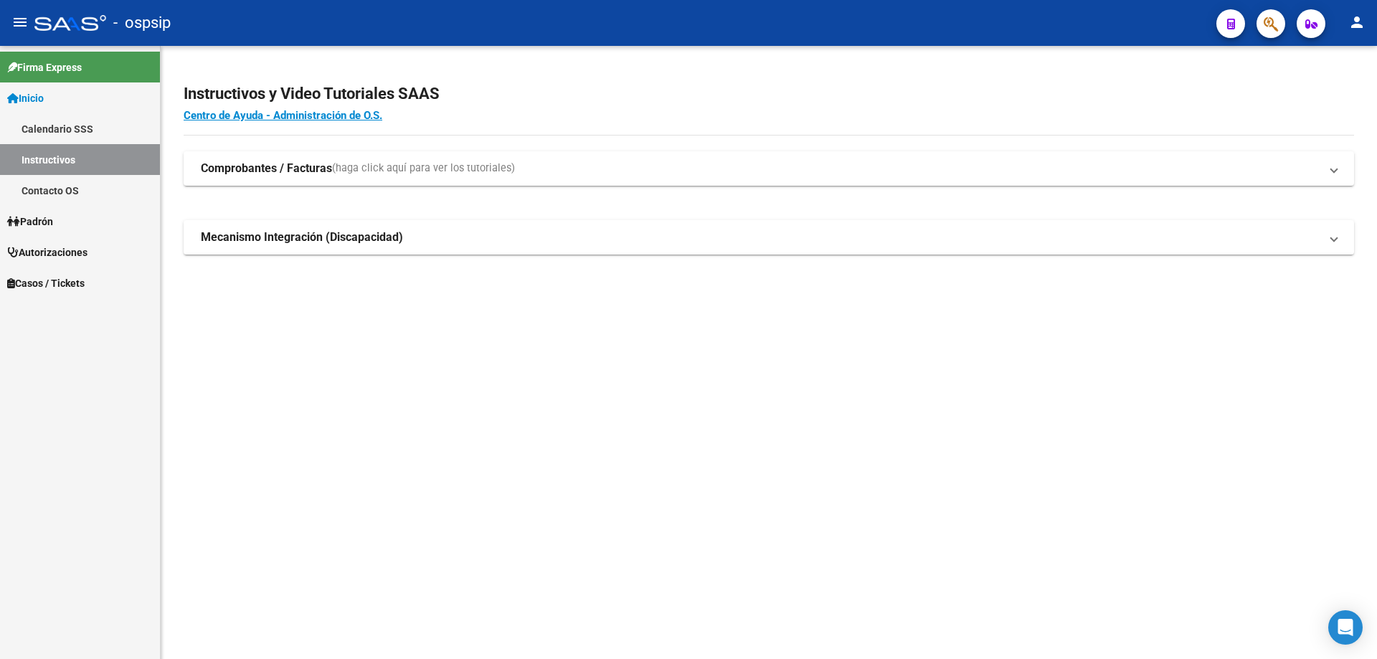
click at [1285, 24] on button "button" at bounding box center [1270, 23] width 29 height 29
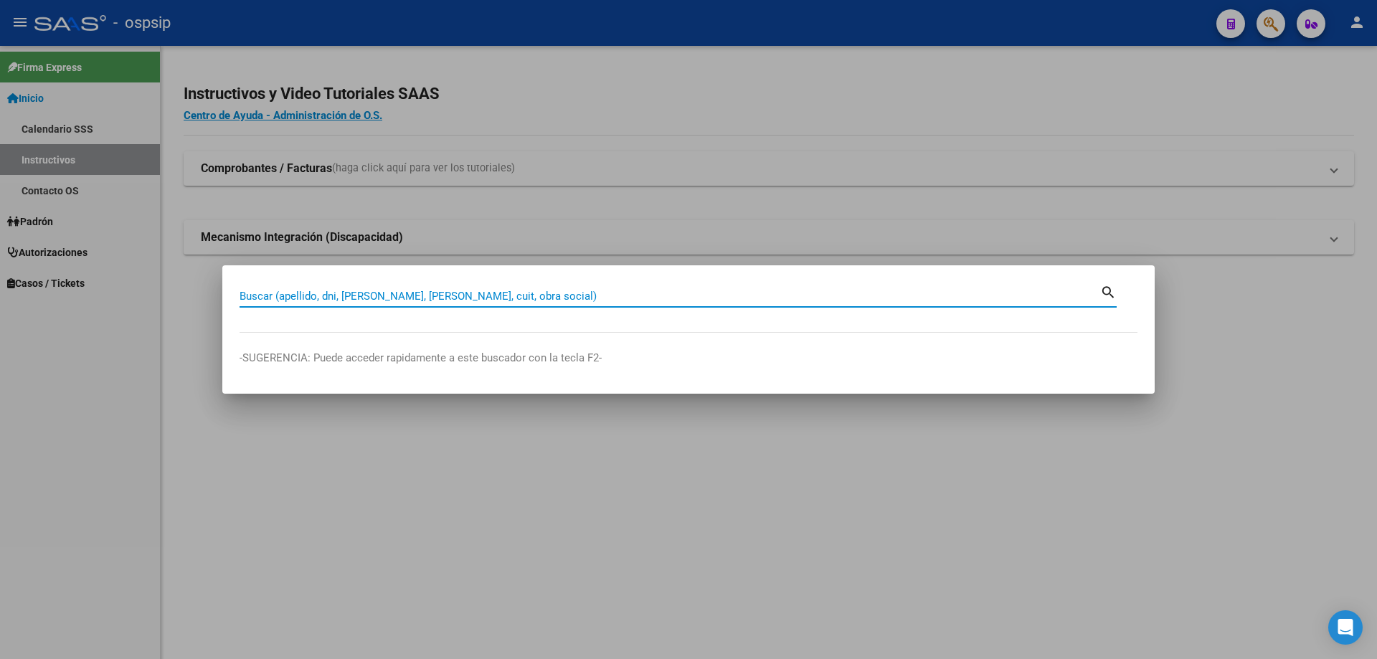
paste input "41570950"
type input "41570950"
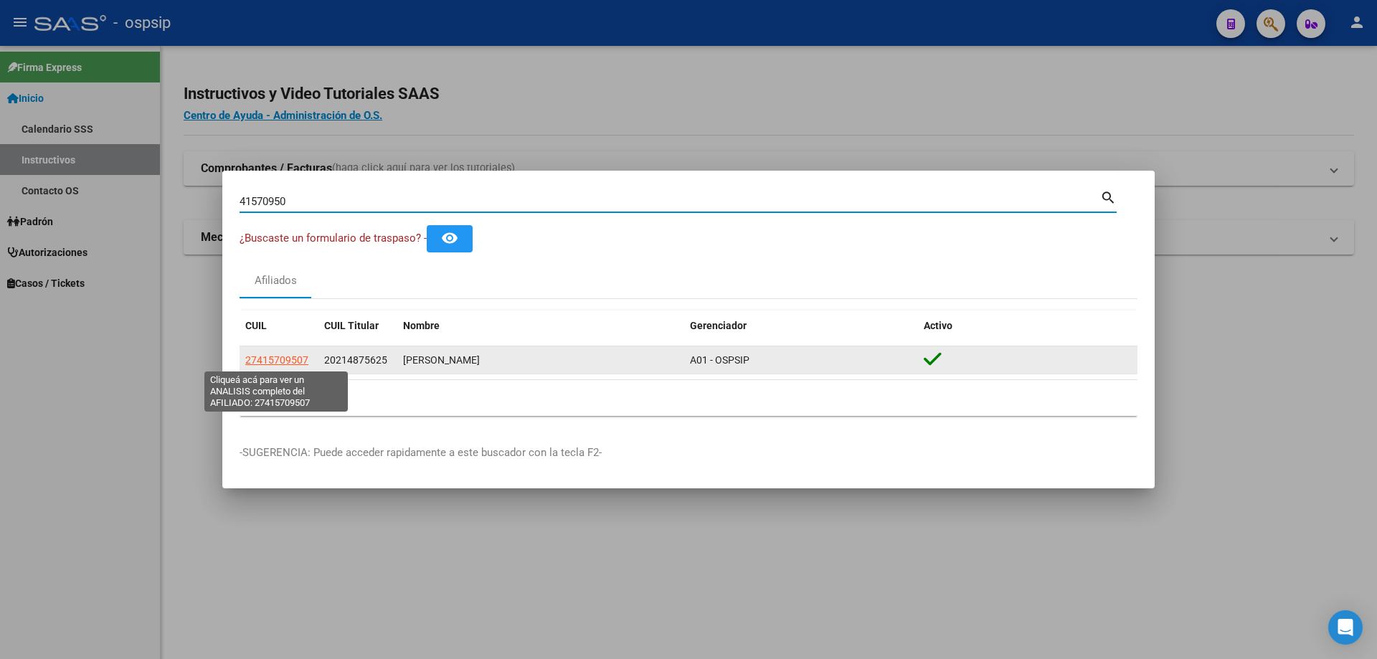
click at [262, 363] on span "27415709507" at bounding box center [276, 359] width 63 height 11
type textarea "27415709507"
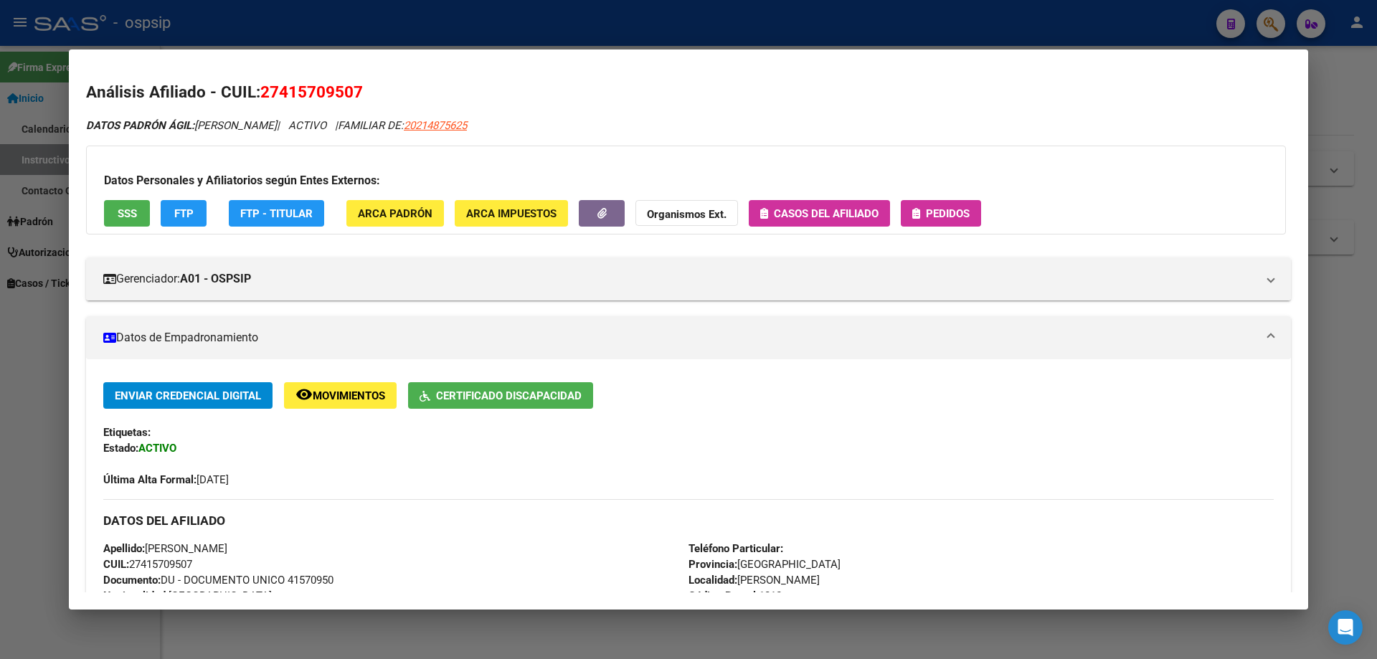
click at [912, 206] on button "Pedidos" at bounding box center [941, 213] width 80 height 27
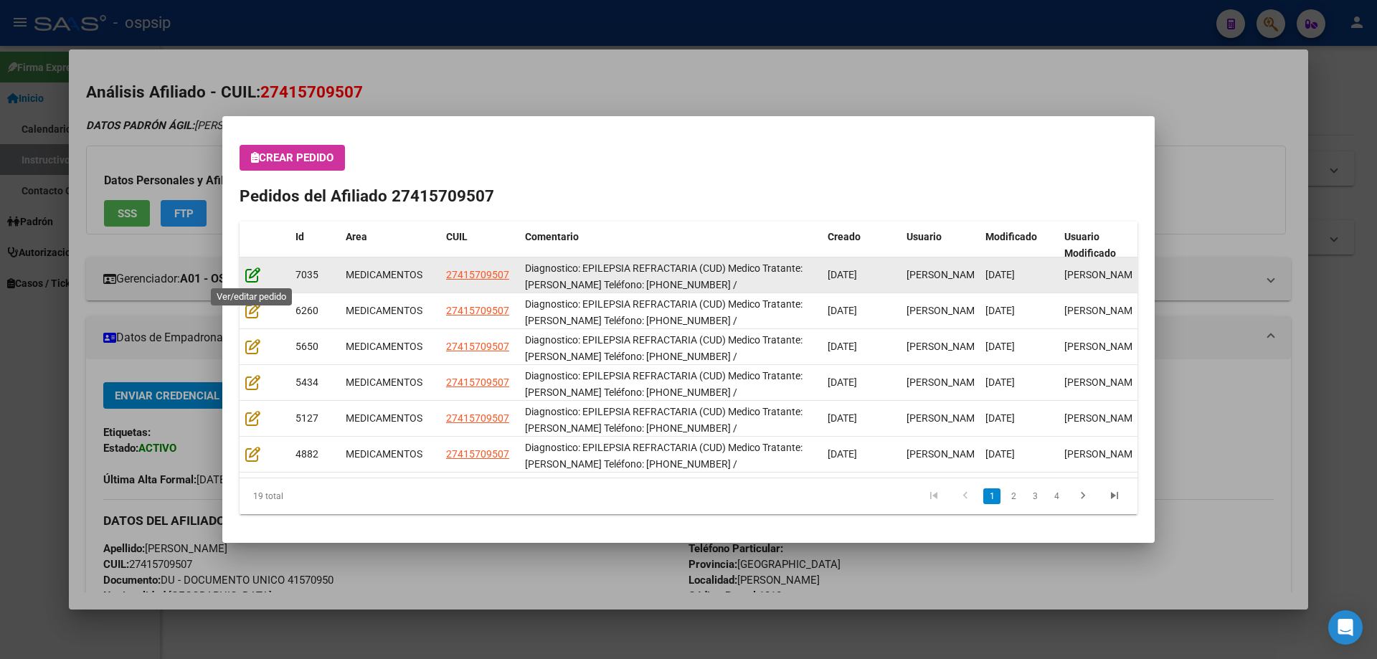
click at [252, 280] on icon at bounding box center [252, 275] width 15 height 16
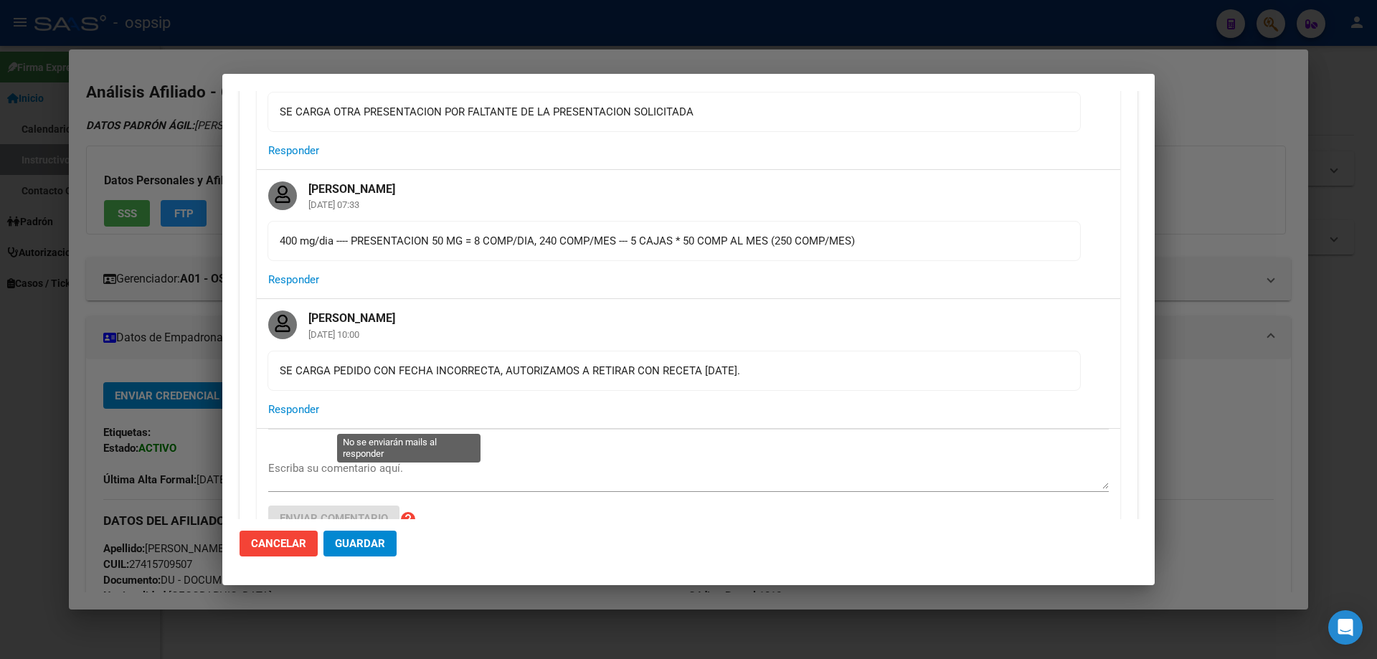
type input "[GEOGRAPHIC_DATA], [PERSON_NAME], [DATE]"
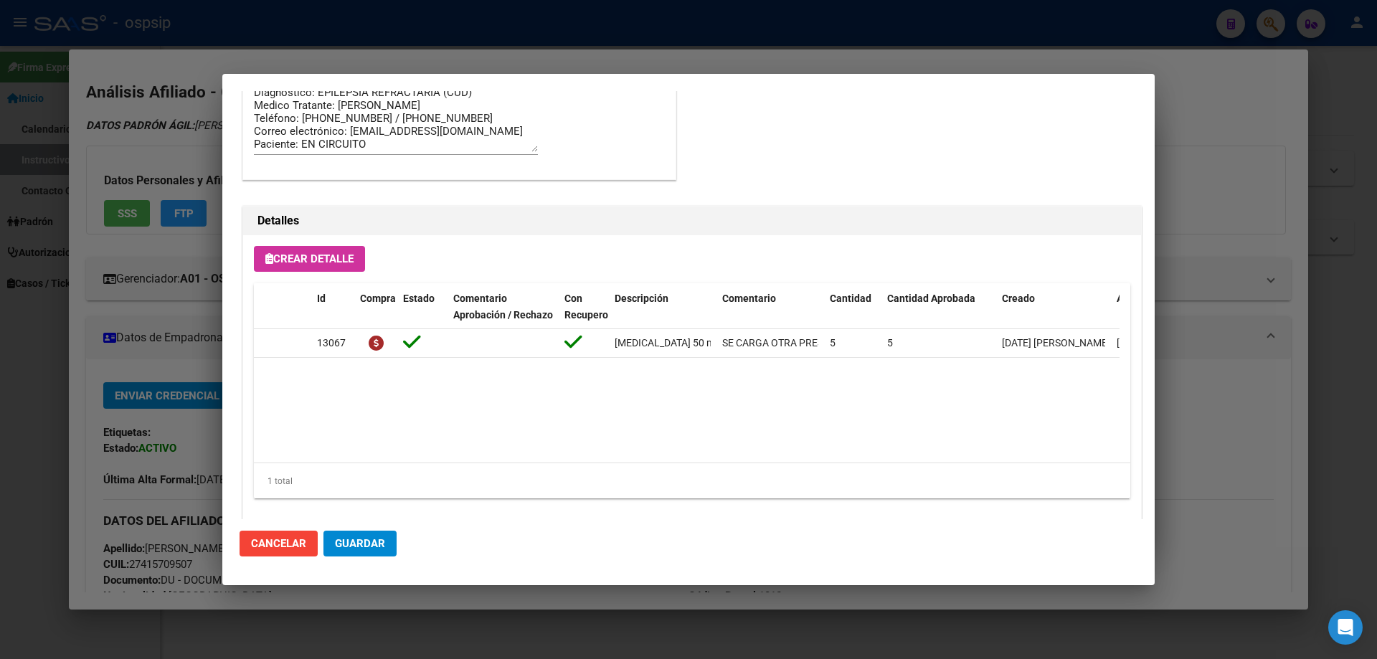
scroll to position [1492, 0]
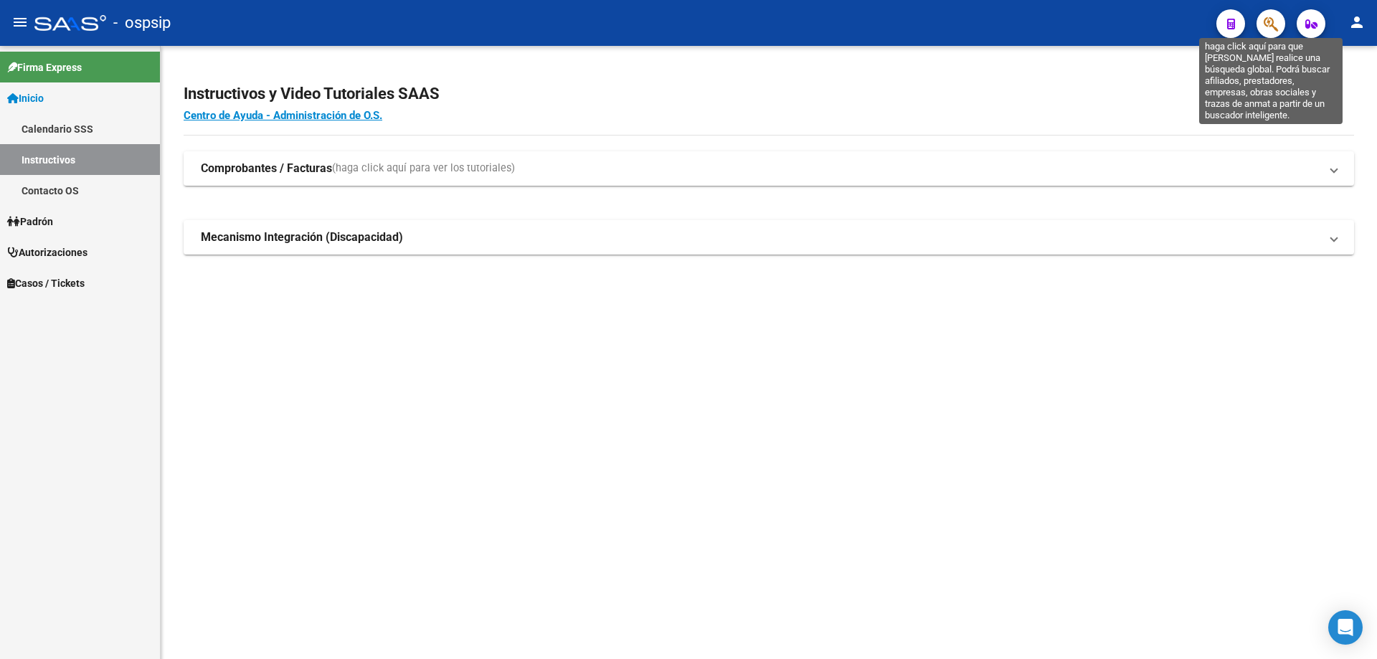
click at [1266, 24] on icon "button" at bounding box center [1270, 24] width 14 height 16
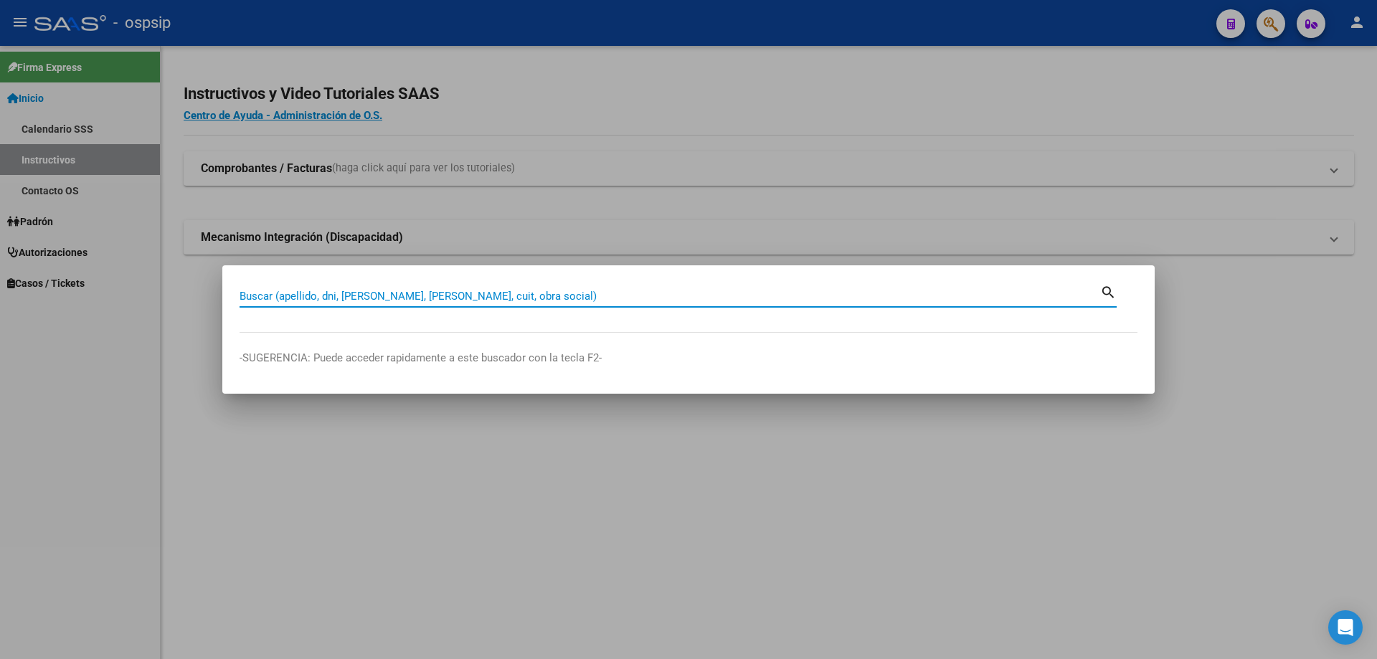
paste input "50927870"
type input "50927870"
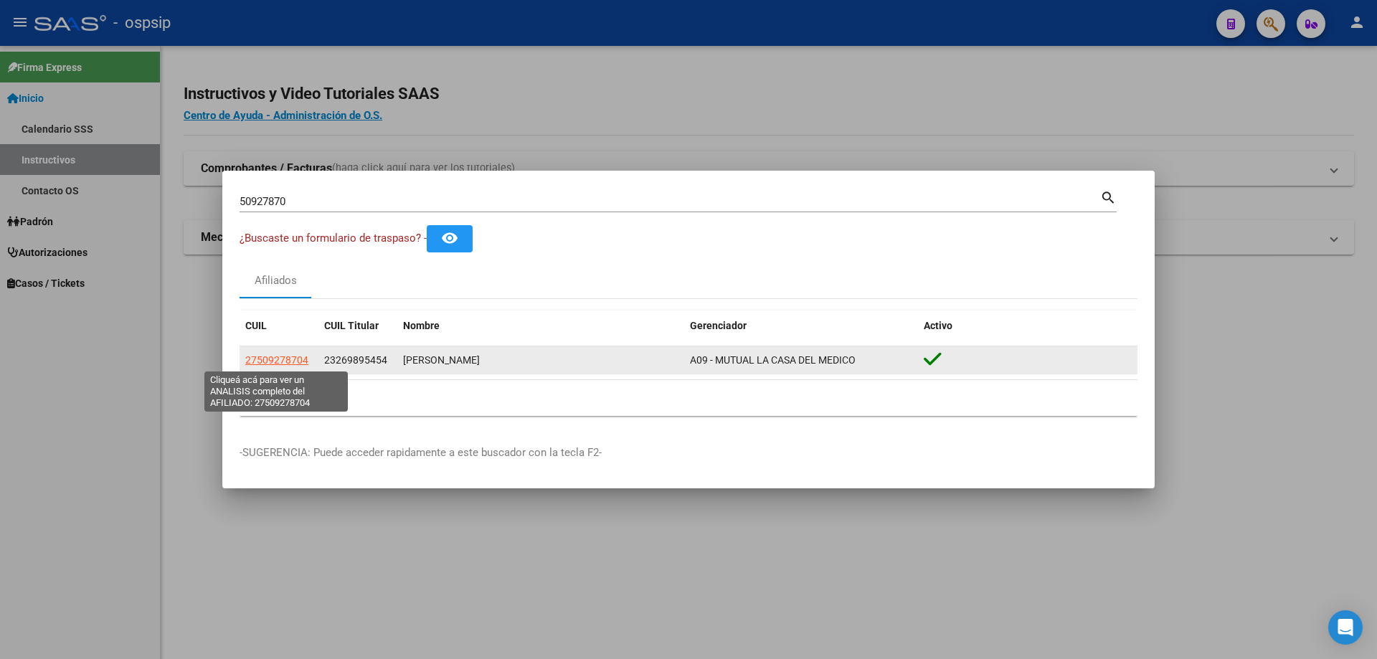
click at [302, 357] on span "27509278704" at bounding box center [276, 359] width 63 height 11
type textarea "27509278704"
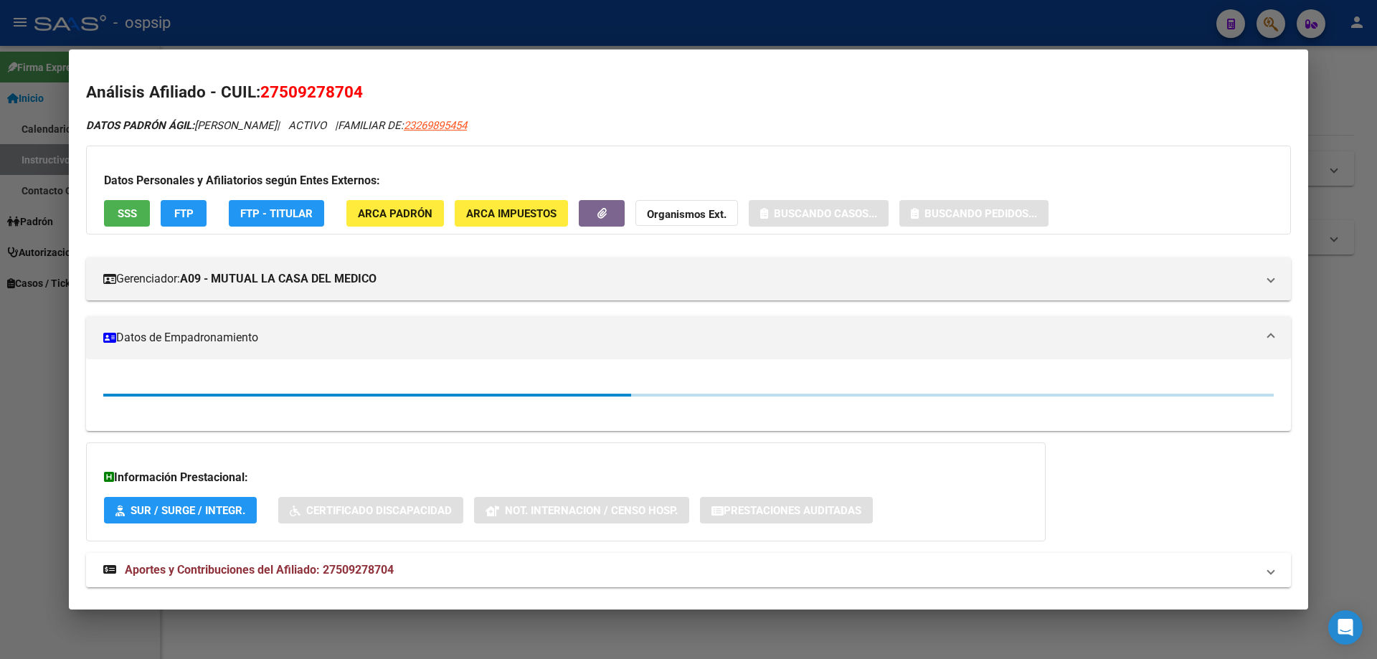
click at [118, 212] on span "SSS" at bounding box center [127, 213] width 19 height 13
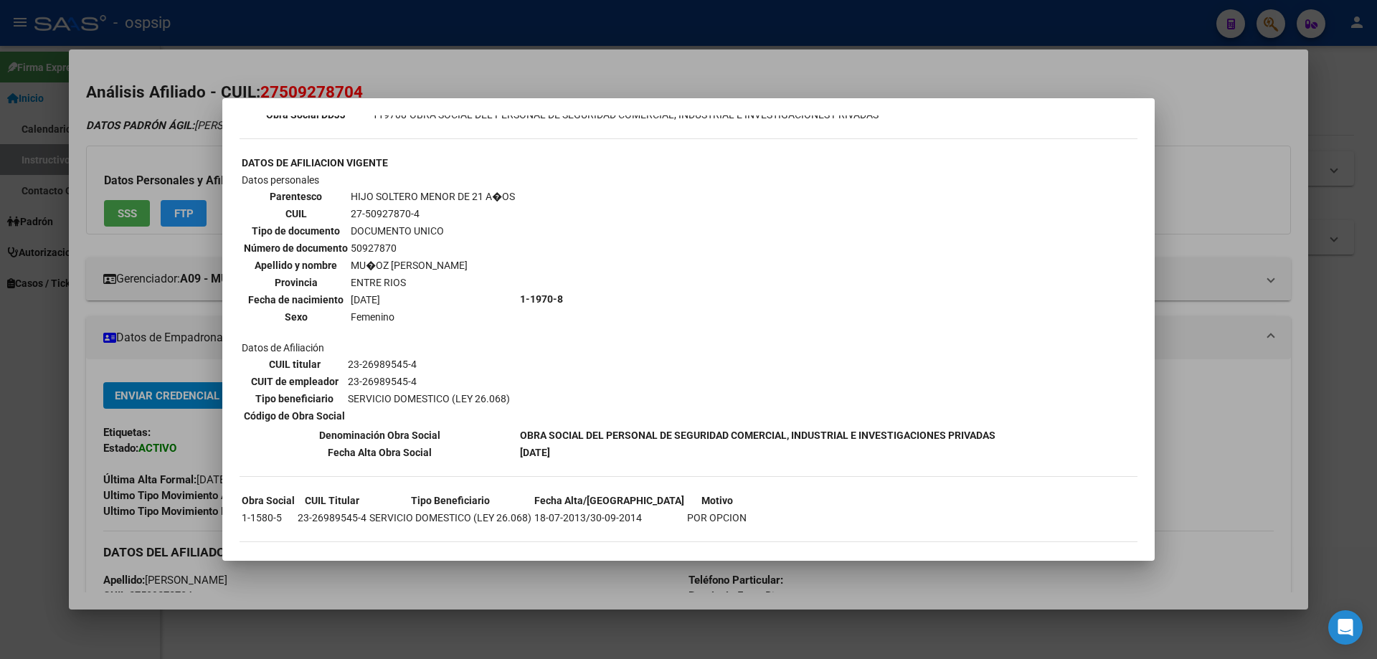
scroll to position [467, 0]
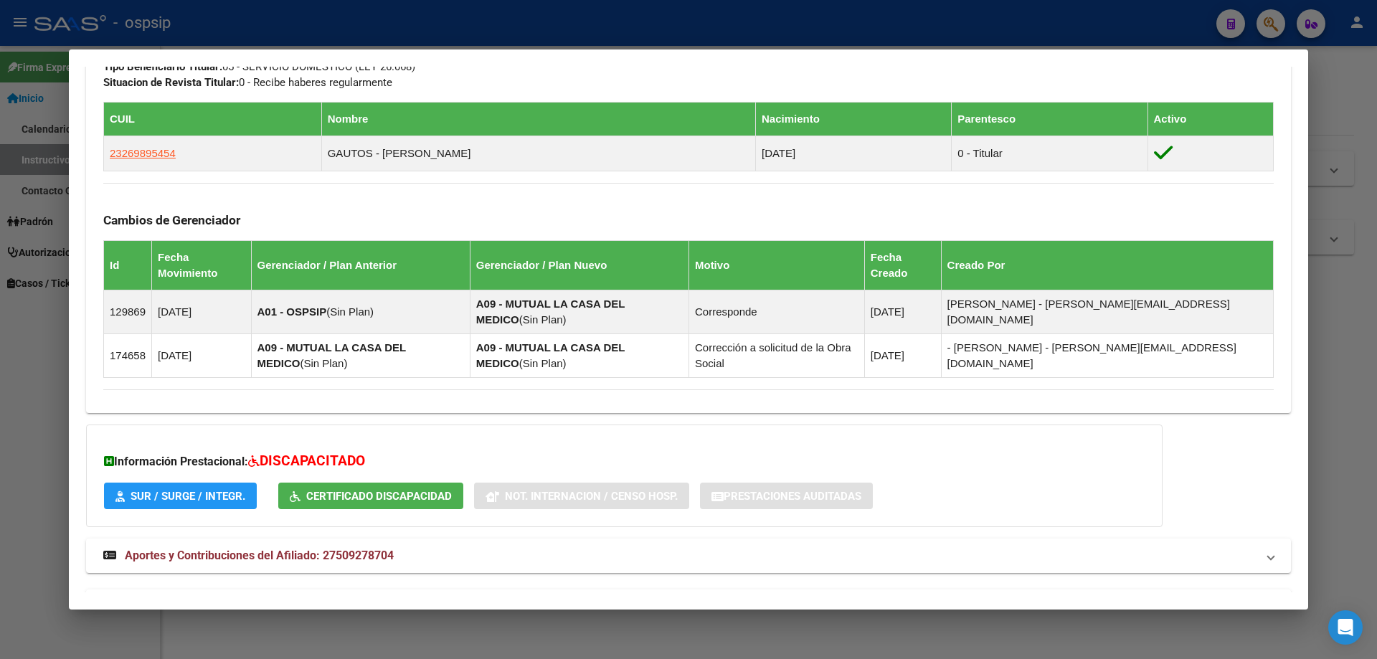
click at [310, 599] on span "Aportes y Contribuciones del Titular: 23269895454" at bounding box center [256, 606] width 262 height 14
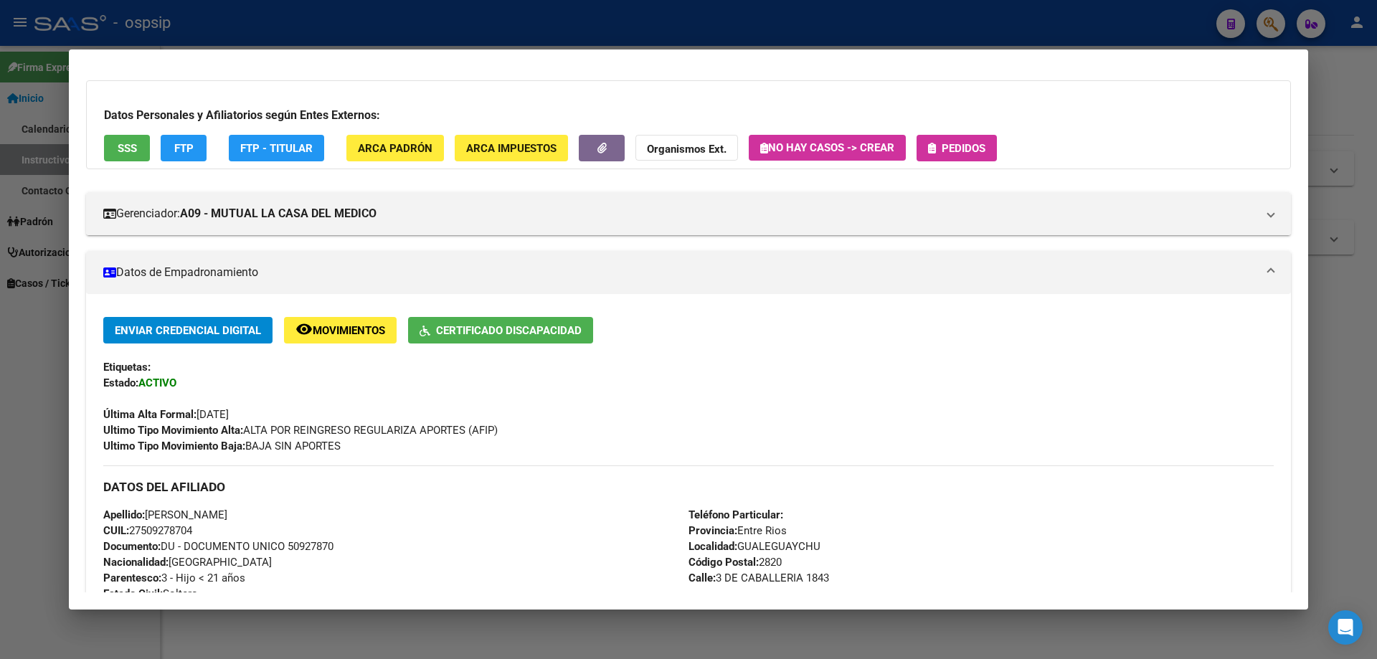
scroll to position [0, 0]
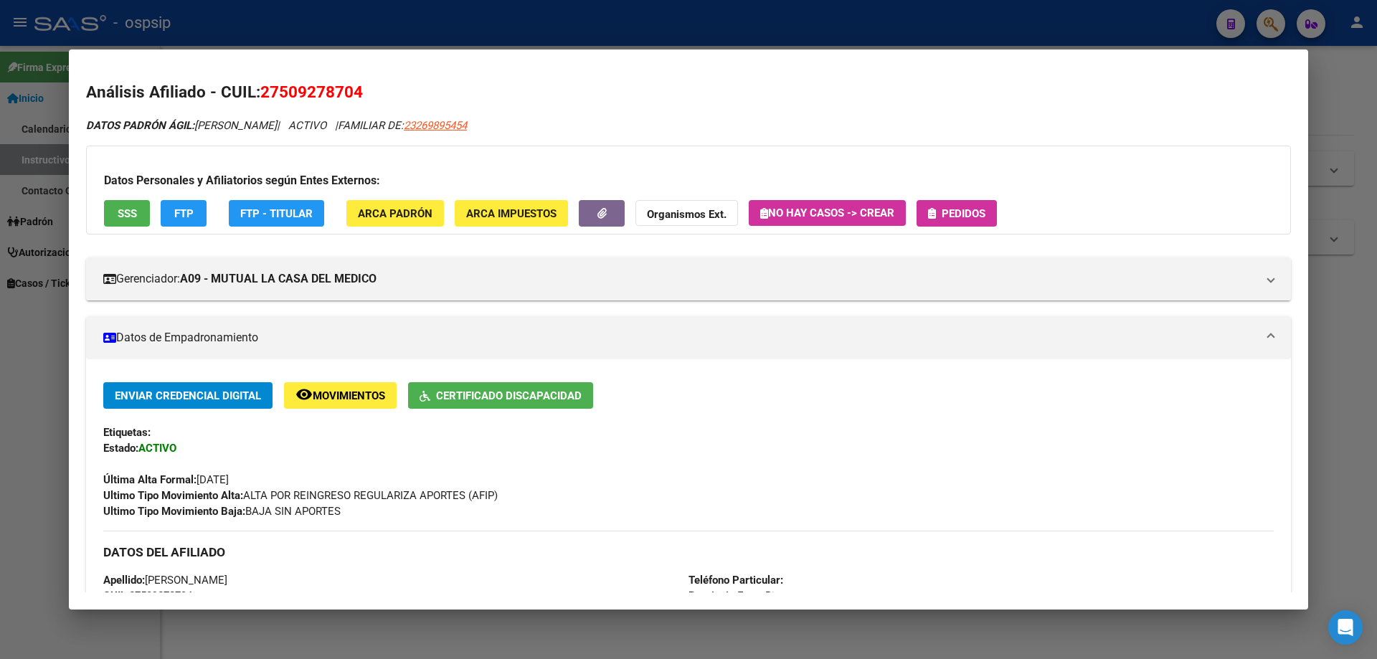
click at [979, 202] on button "Pedidos" at bounding box center [956, 213] width 80 height 27
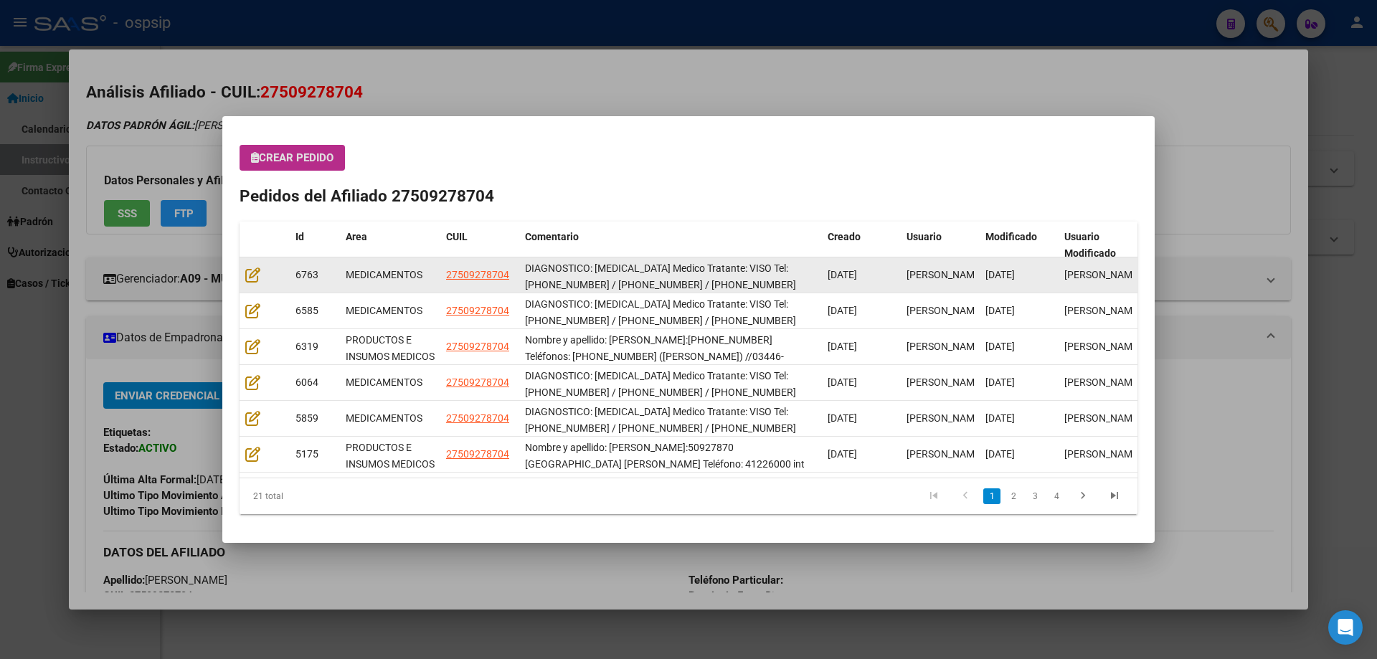
click at [247, 283] on div at bounding box center [264, 275] width 39 height 16
click at [247, 282] on icon at bounding box center [252, 275] width 15 height 16
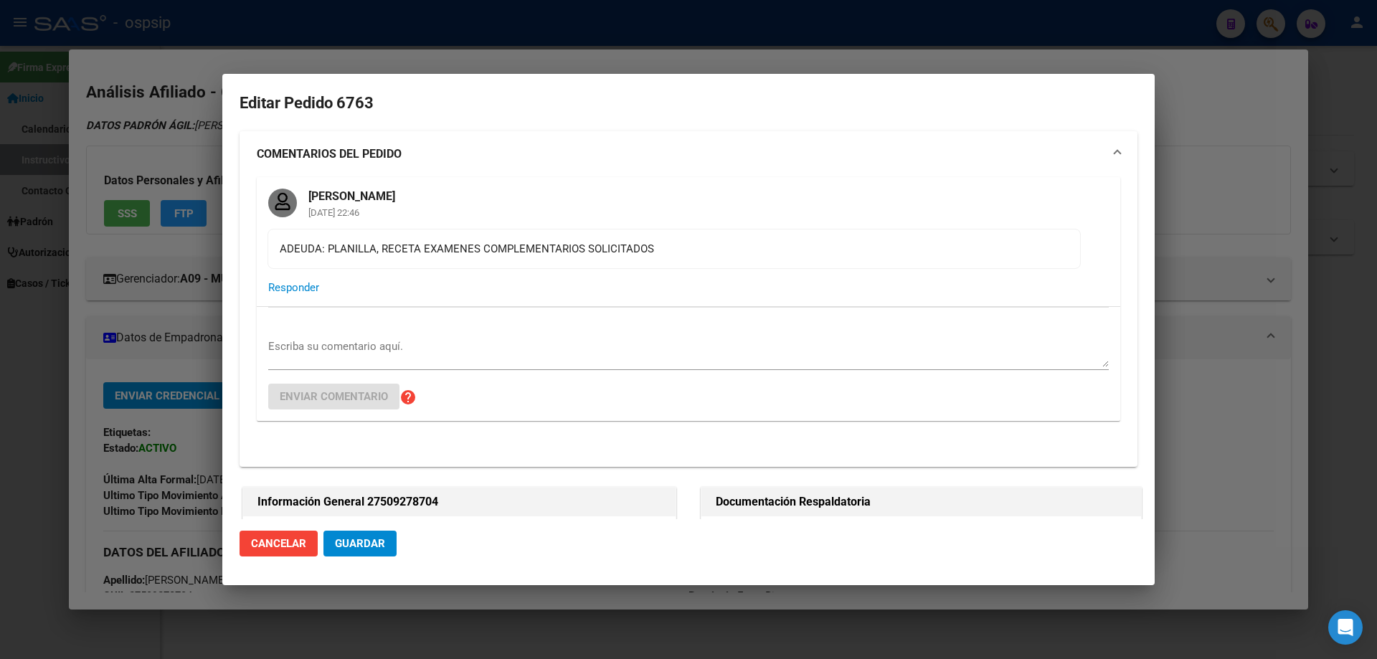
type input "Entre [PERSON_NAME], [GEOGRAPHIC_DATA], 3 DE CABALLERIA 1843"
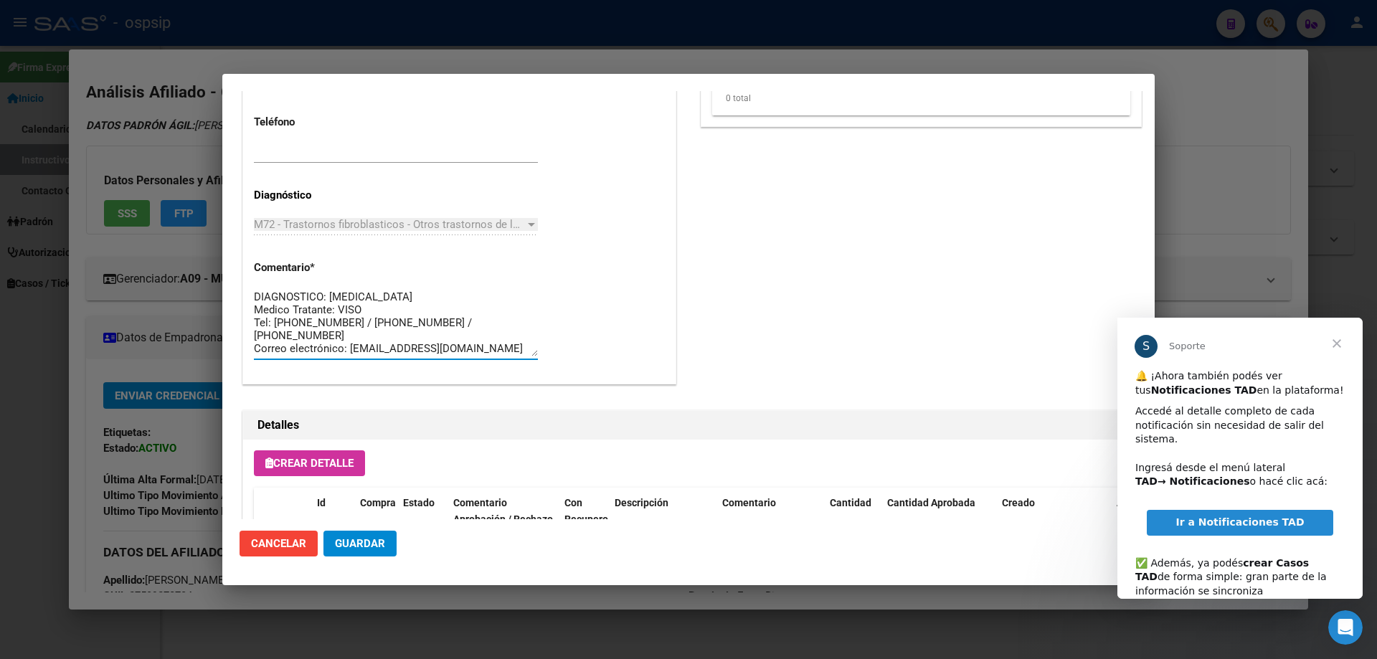
drag, startPoint x: 442, startPoint y: 348, endPoint x: 231, endPoint y: 259, distance: 229.4
click at [231, 259] on mat-dialog-content "Editar Pedido 6763 COMENTARIOS DEL PEDIDO [PERSON_NAME] Cagliari [DATE] 22:46 A…" at bounding box center [688, 305] width 932 height 428
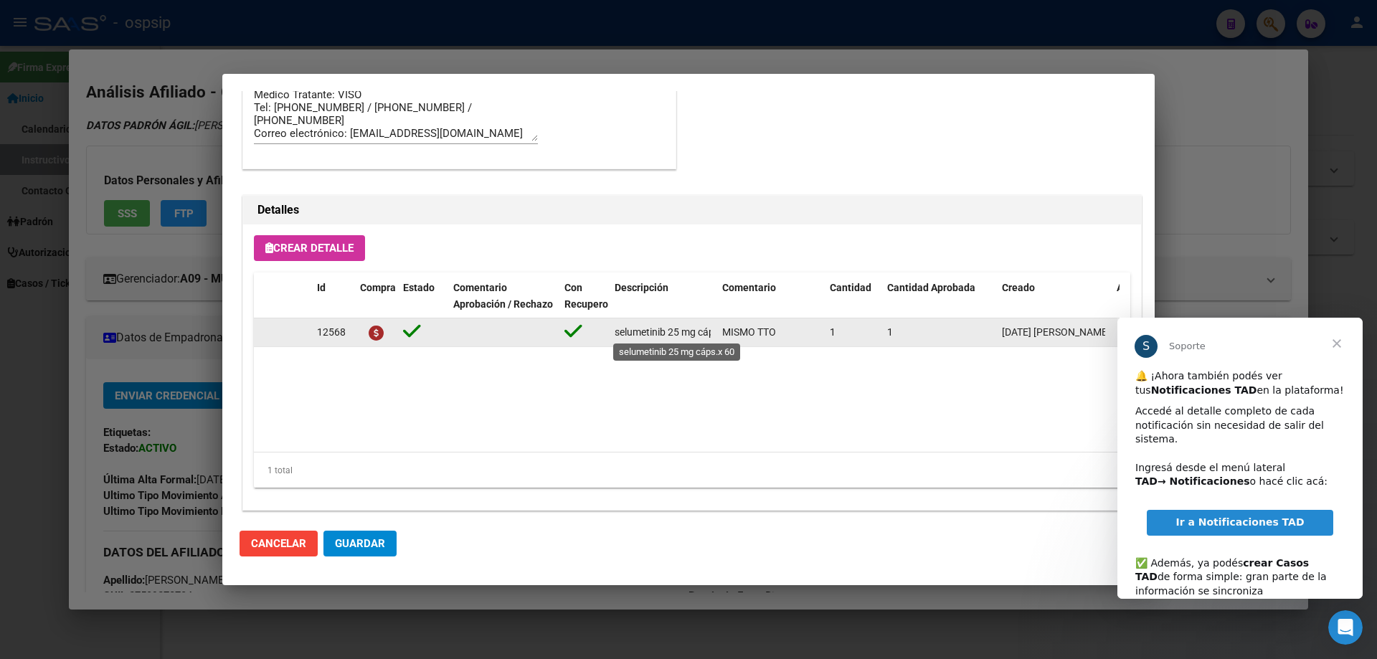
scroll to position [0, 32]
drag, startPoint x: 613, startPoint y: 330, endPoint x: 717, endPoint y: 337, distance: 104.2
click at [717, 337] on div "12568 selumetinib 25 mg cáps.x 60 MISMO TTO 1 1 [DATE] [PERSON_NAME] [DATE] [PE…" at bounding box center [790, 332] width 1072 height 29
copy span "selumetinib 25 mg cáps.x 60"
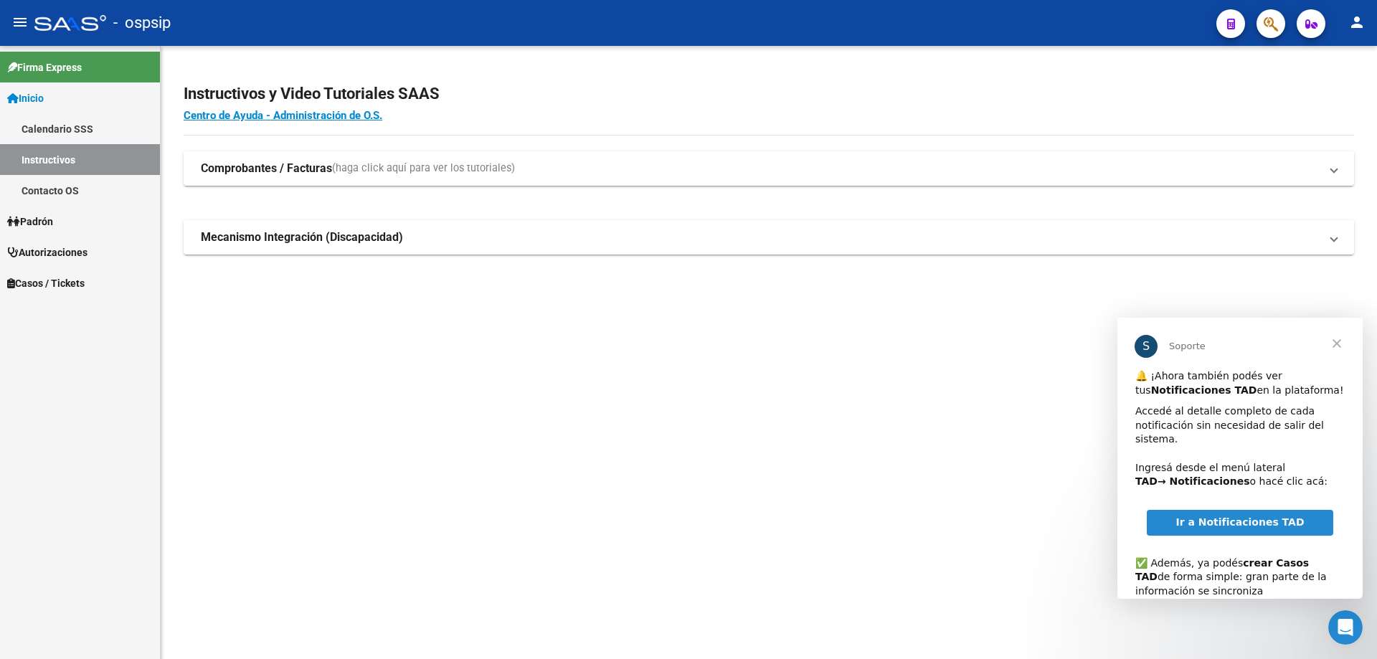
click at [1264, 27] on icon "button" at bounding box center [1270, 24] width 14 height 16
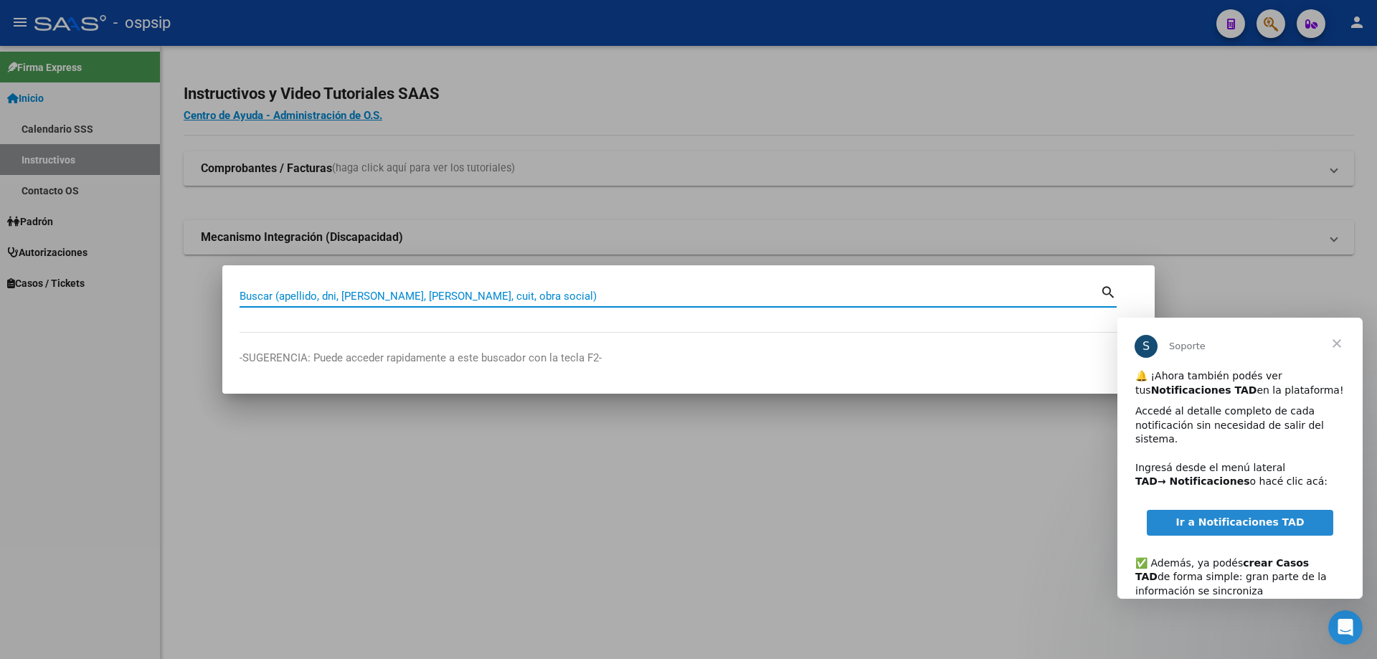
paste input "39138537"
type input "39138537"
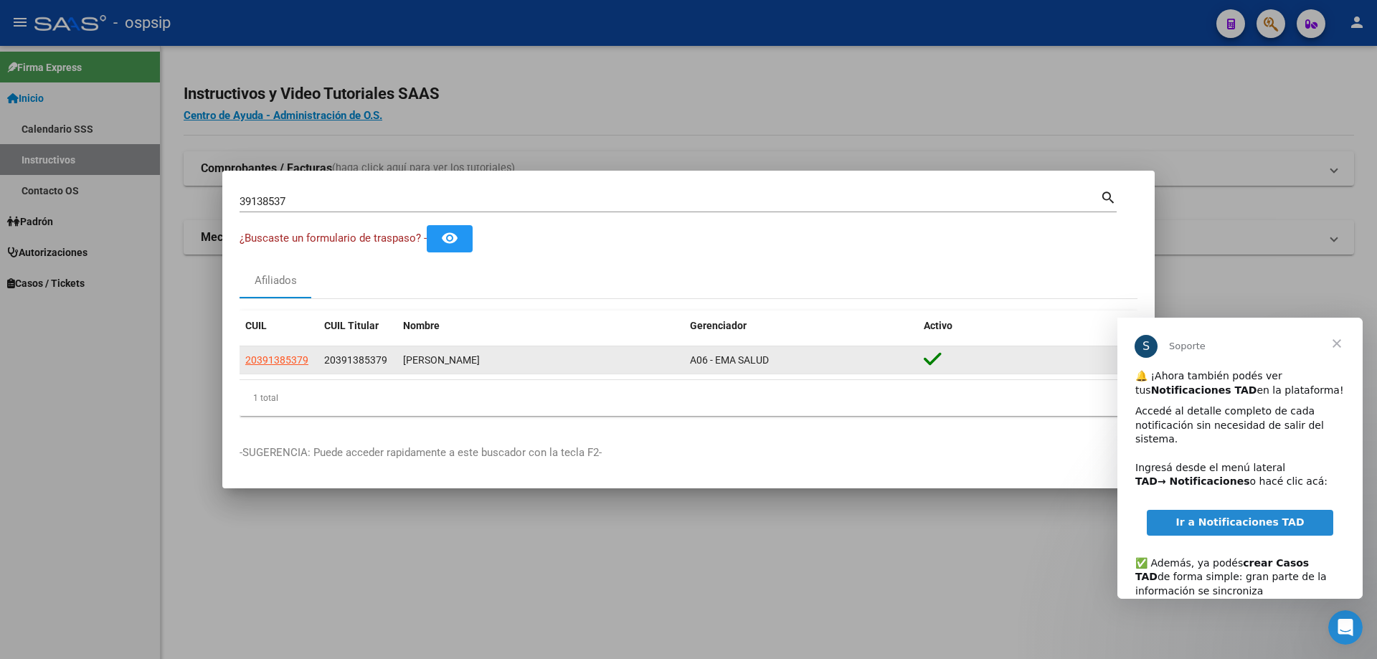
click at [275, 366] on app-link-go-to "20391385379" at bounding box center [276, 360] width 63 height 16
click at [276, 363] on span "20391385379" at bounding box center [276, 359] width 63 height 11
type textarea "20391385379"
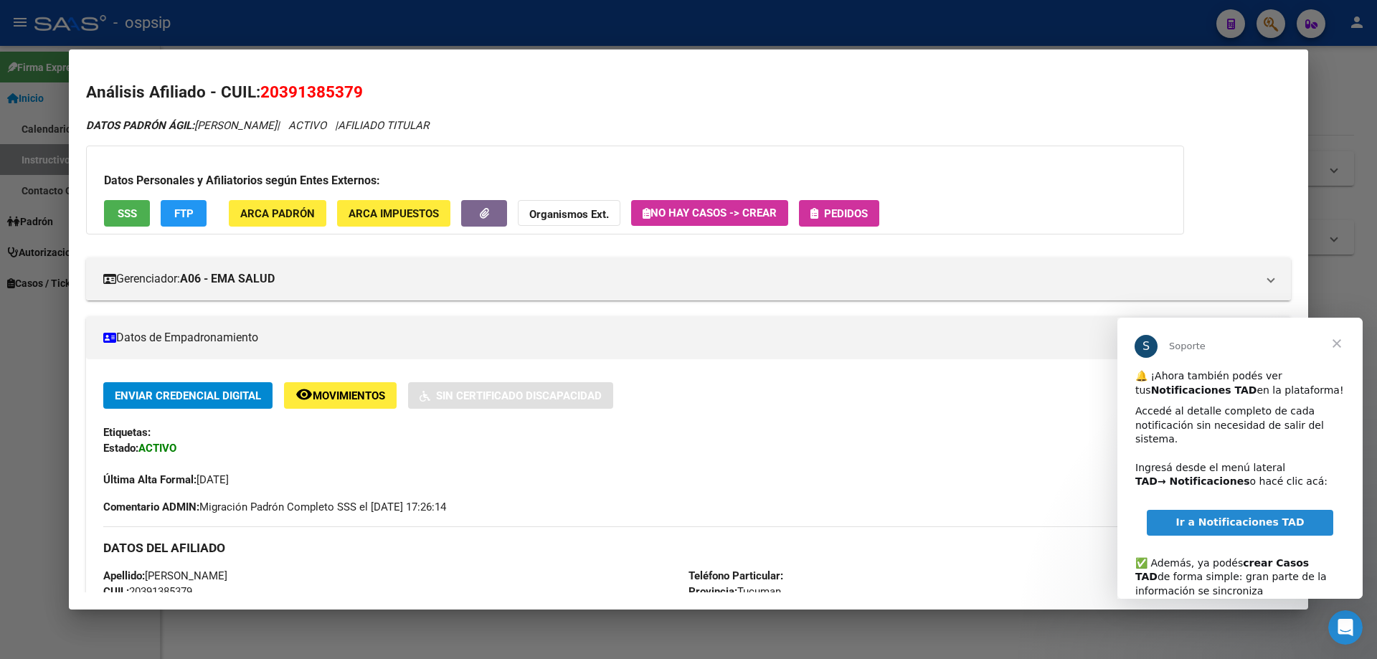
click at [839, 216] on span "Pedidos" at bounding box center [846, 213] width 44 height 13
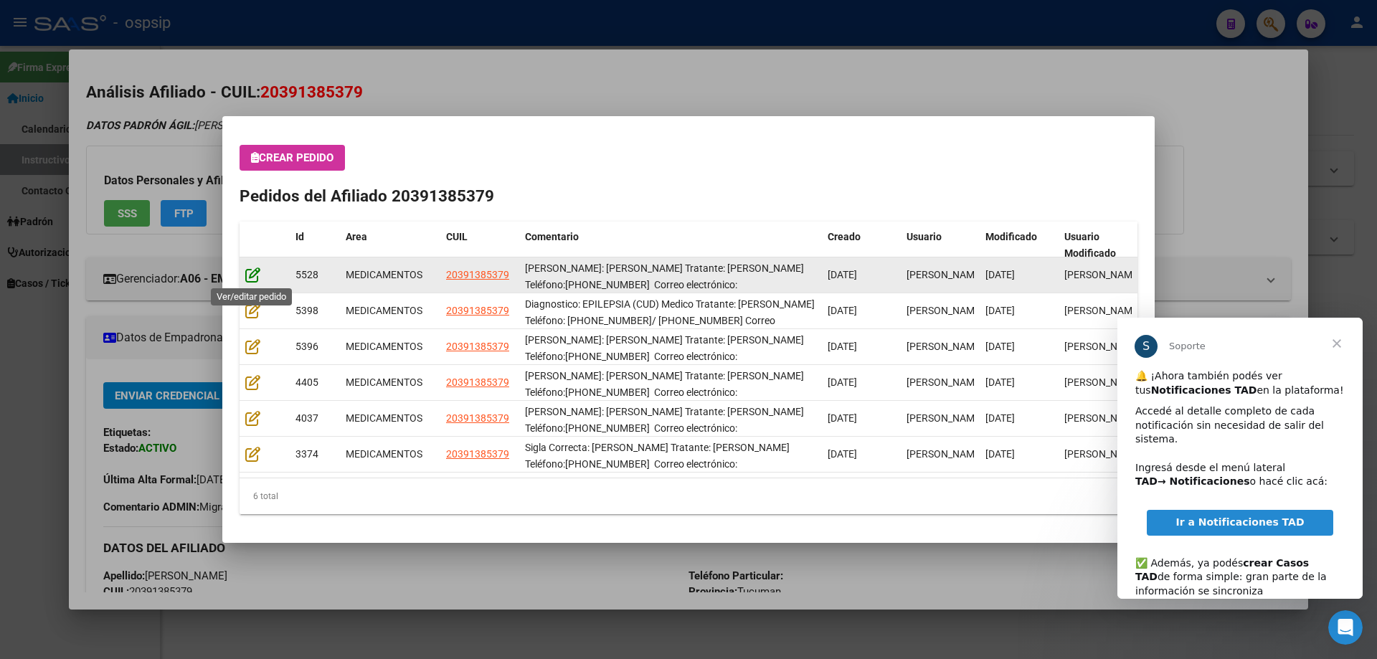
click at [257, 270] on icon at bounding box center [252, 275] width 15 height 16
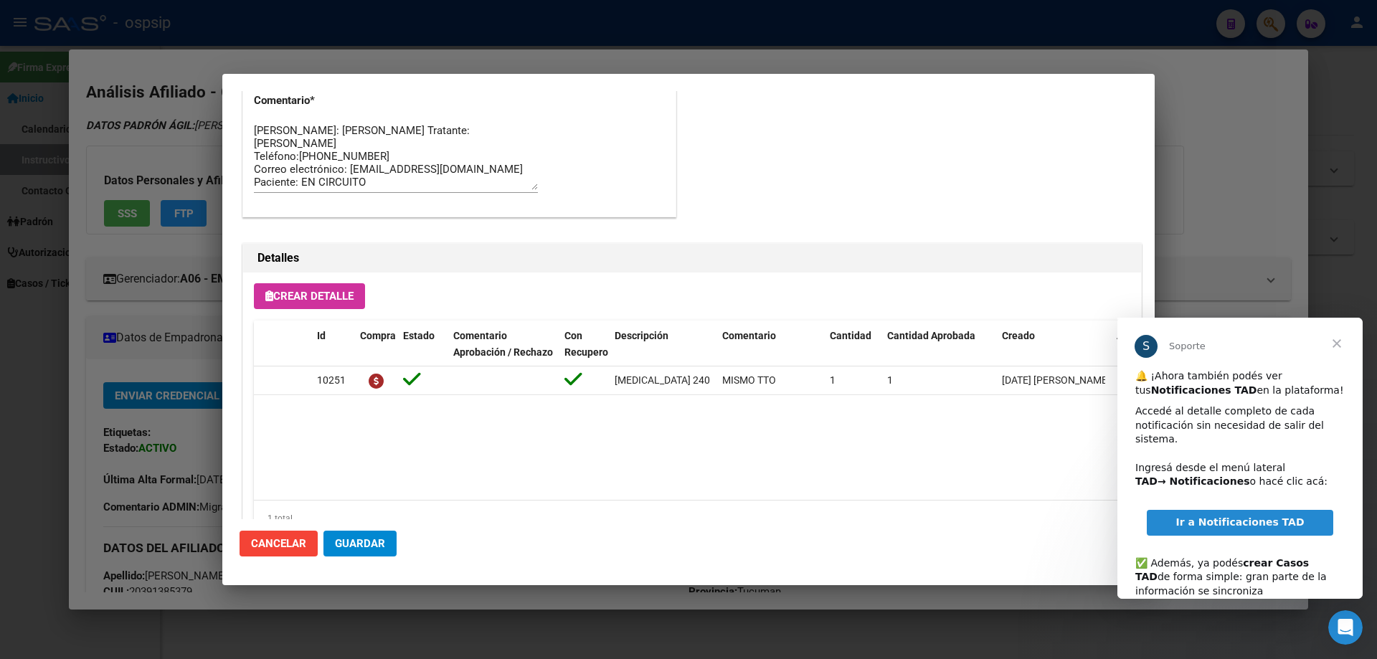
scroll to position [932, 0]
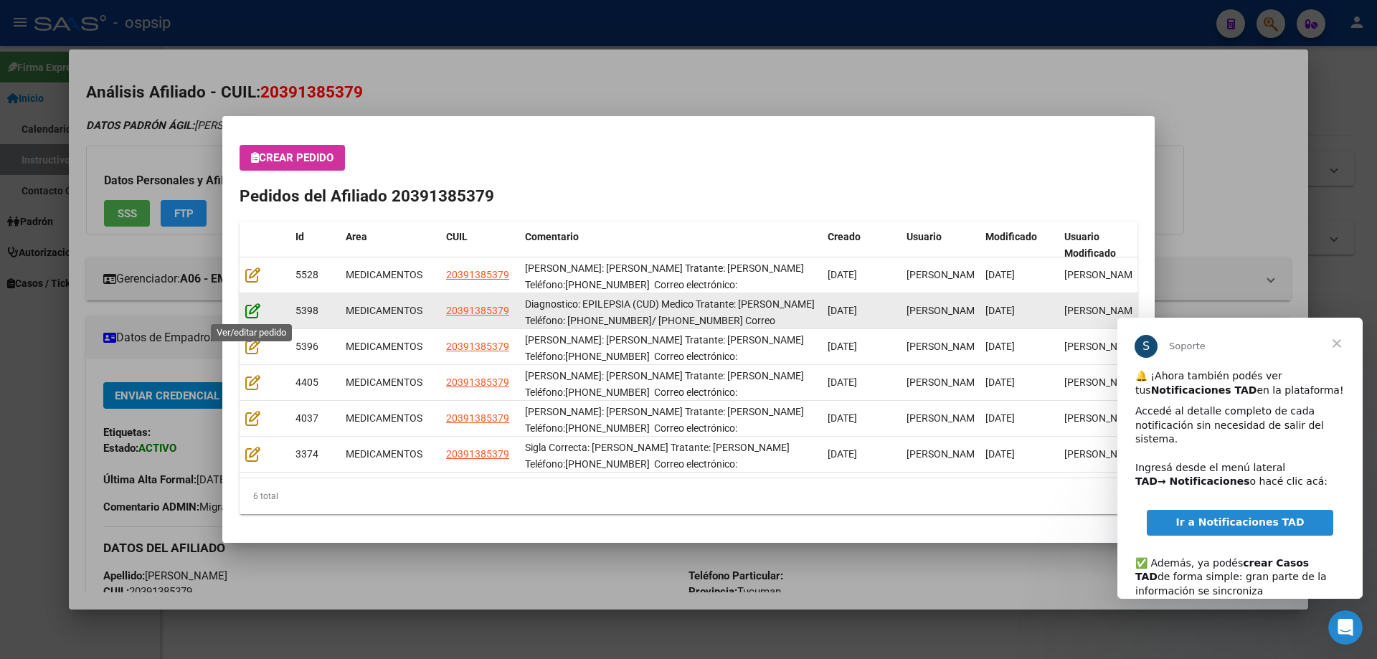
click at [254, 312] on icon at bounding box center [252, 311] width 15 height 16
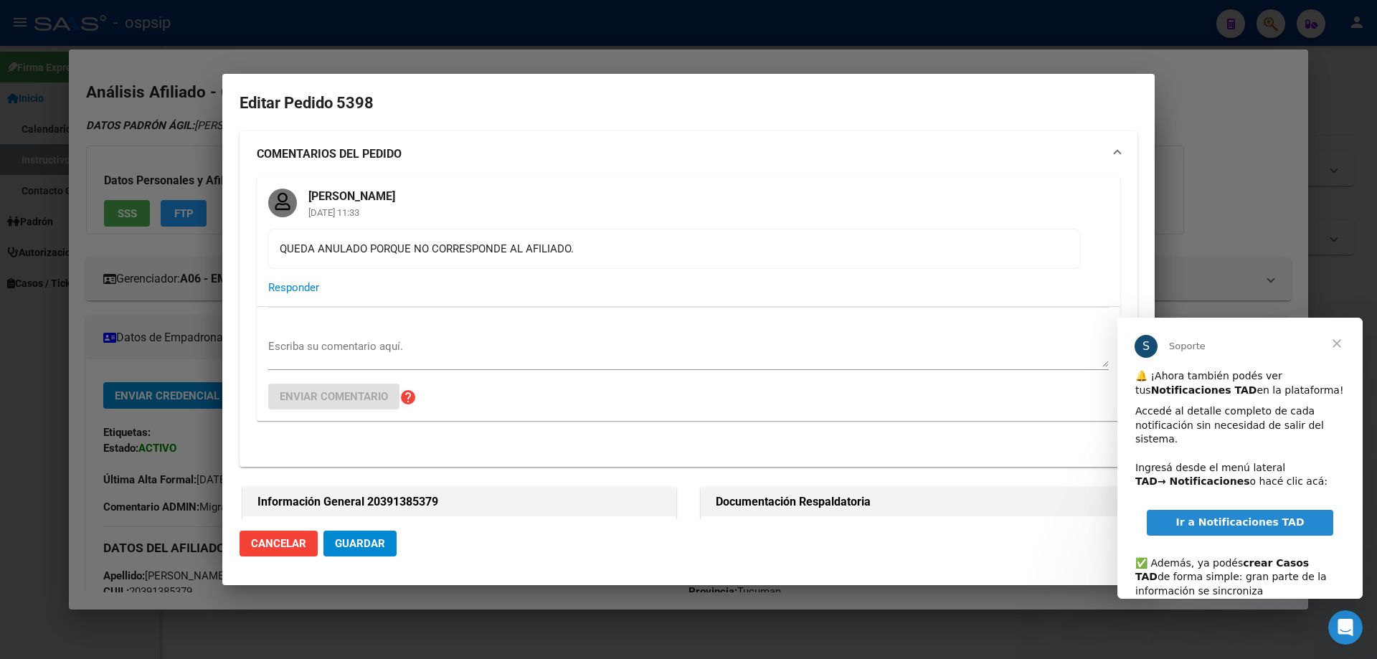
type input "Tucuman, [DATE][GEOGRAPHIC_DATA][PERSON_NAME], [GEOGRAPHIC_DATA] 570"
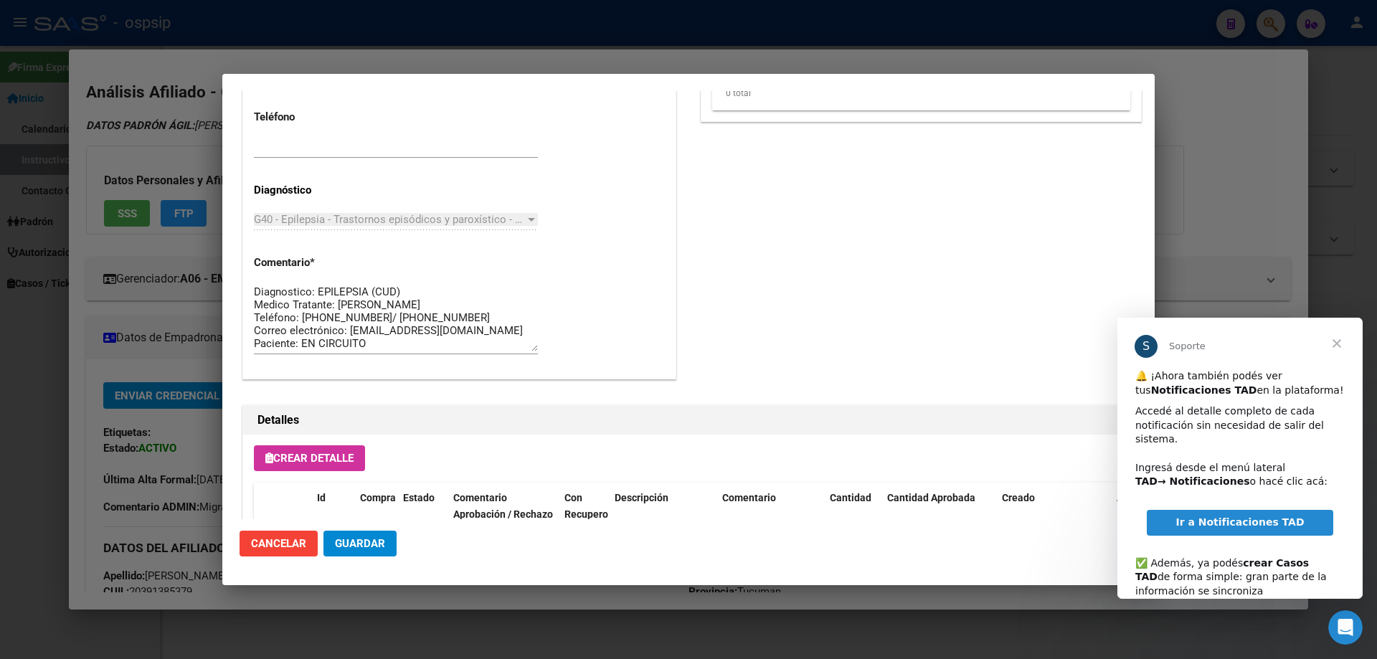
scroll to position [1147, 0]
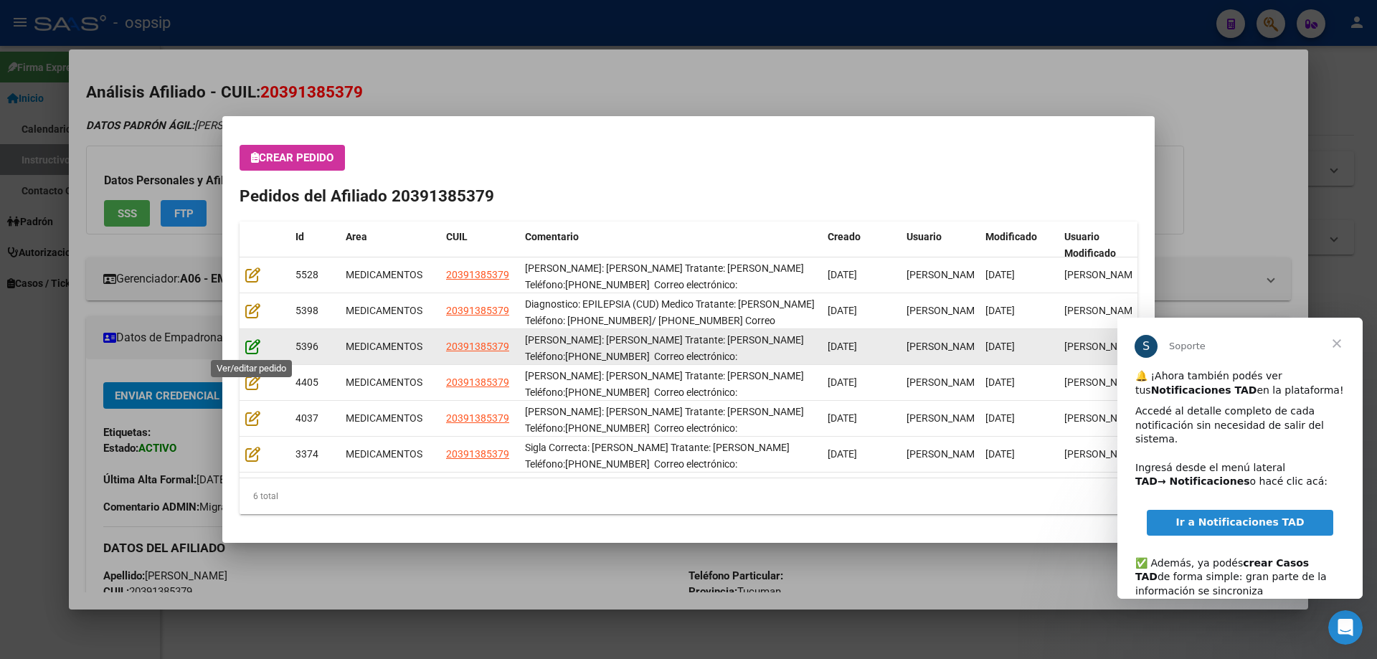
click at [257, 343] on icon at bounding box center [252, 346] width 15 height 16
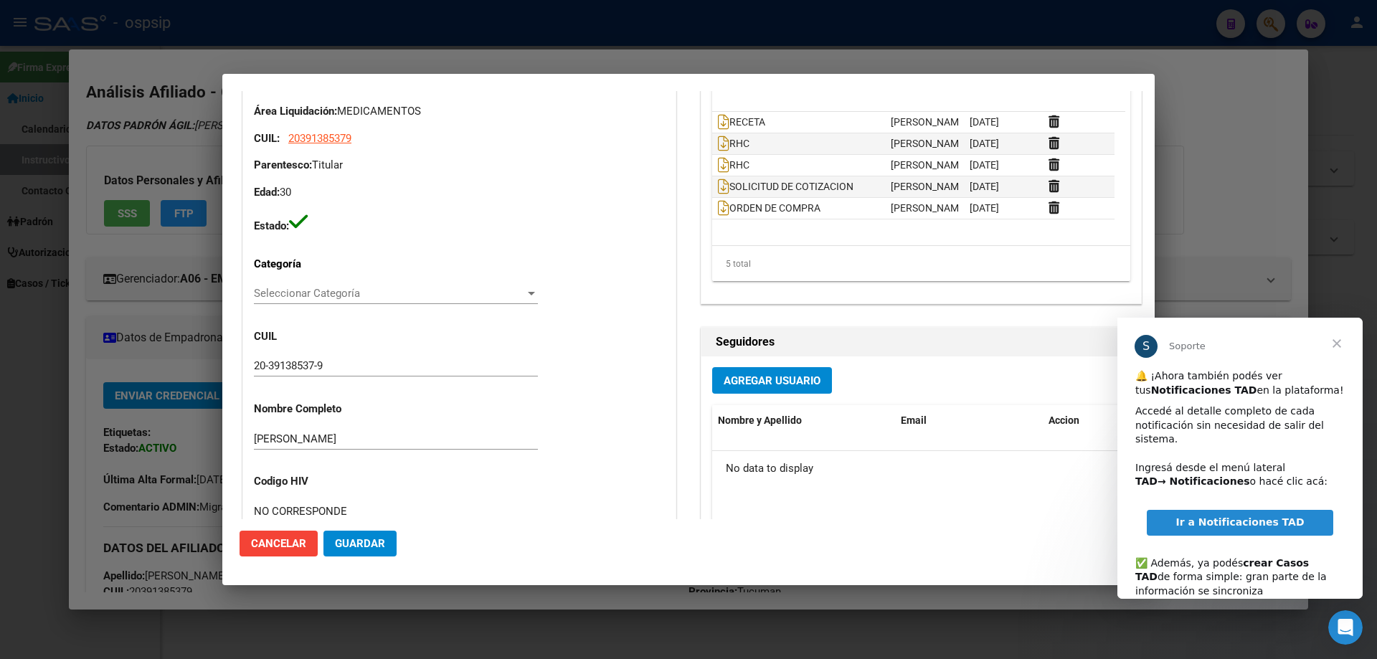
type input "Tucuman, [DATE][GEOGRAPHIC_DATA][PERSON_NAME], [GEOGRAPHIC_DATA] 570"
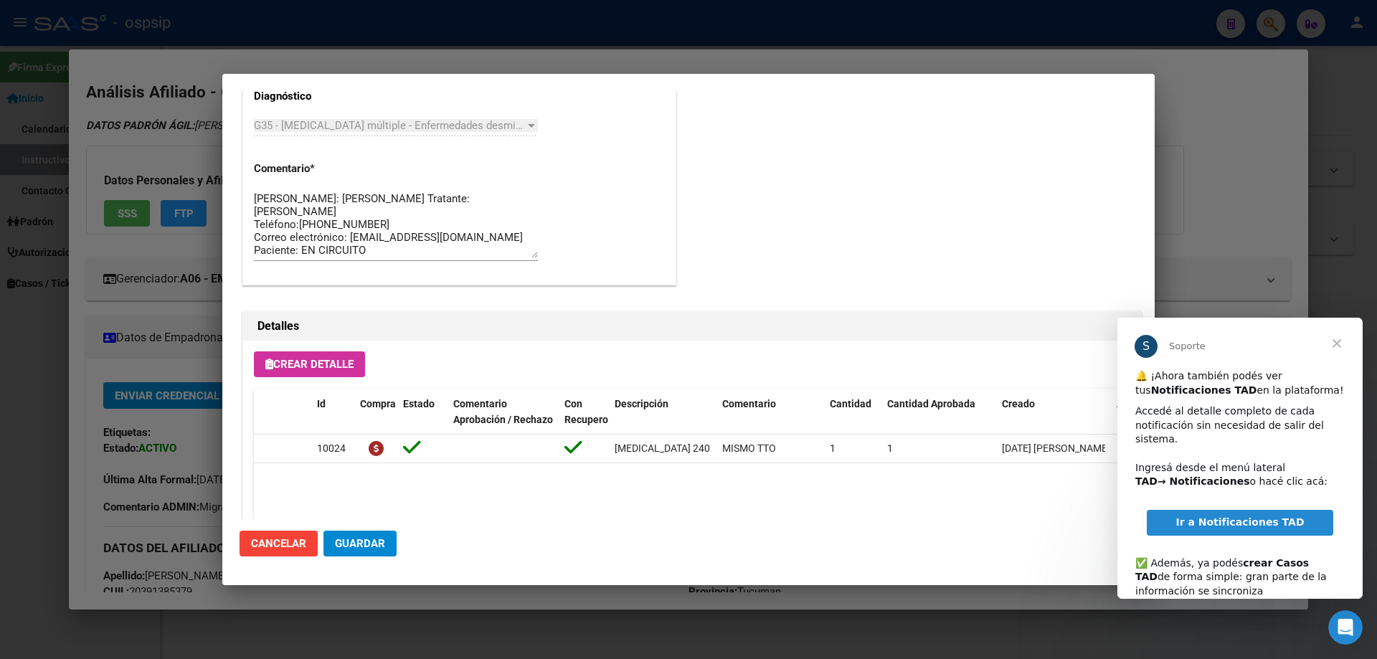
scroll to position [932, 0]
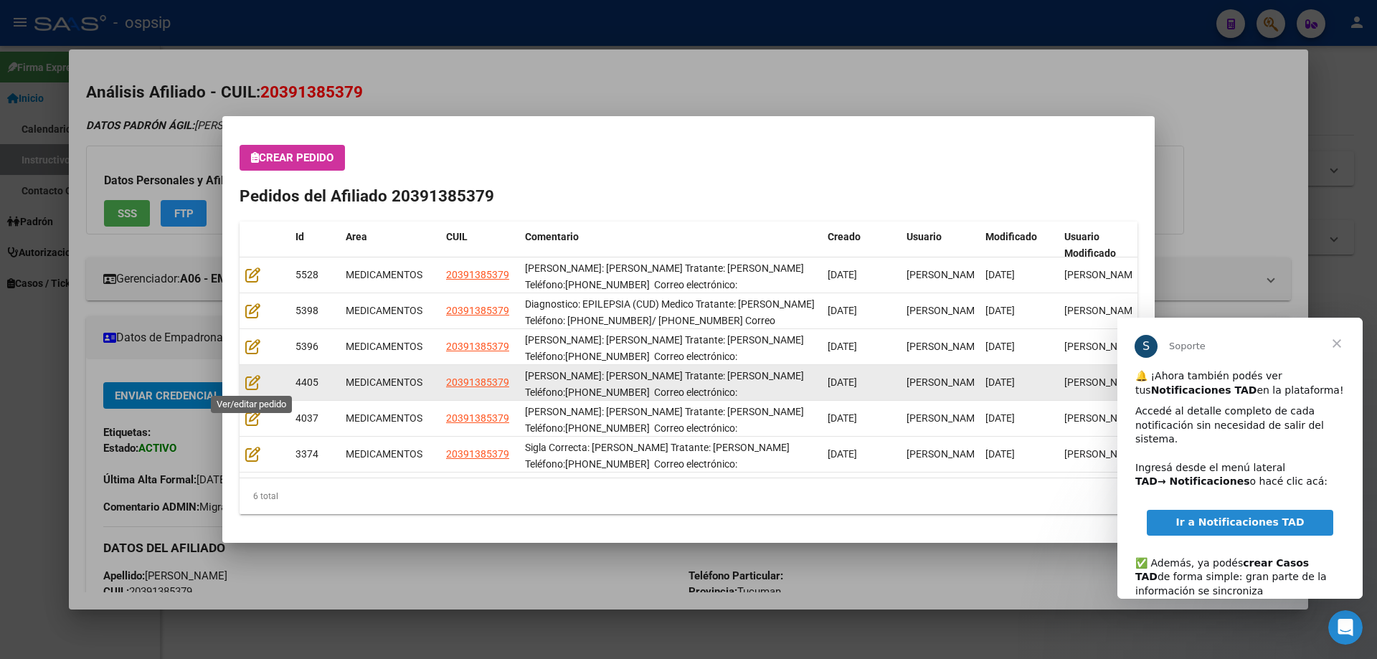
click at [245, 386] on datatable-body-cell at bounding box center [264, 382] width 50 height 35
click at [249, 386] on icon at bounding box center [252, 382] width 15 height 16
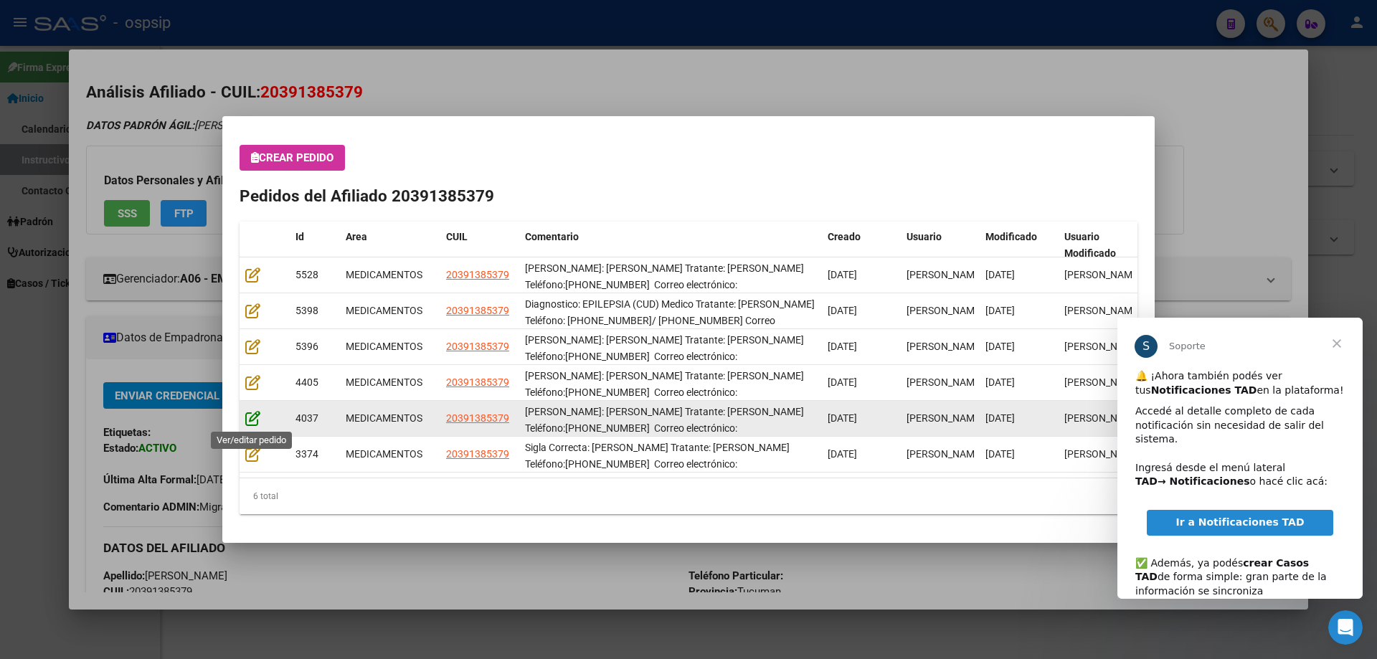
click at [251, 419] on icon at bounding box center [252, 418] width 15 height 16
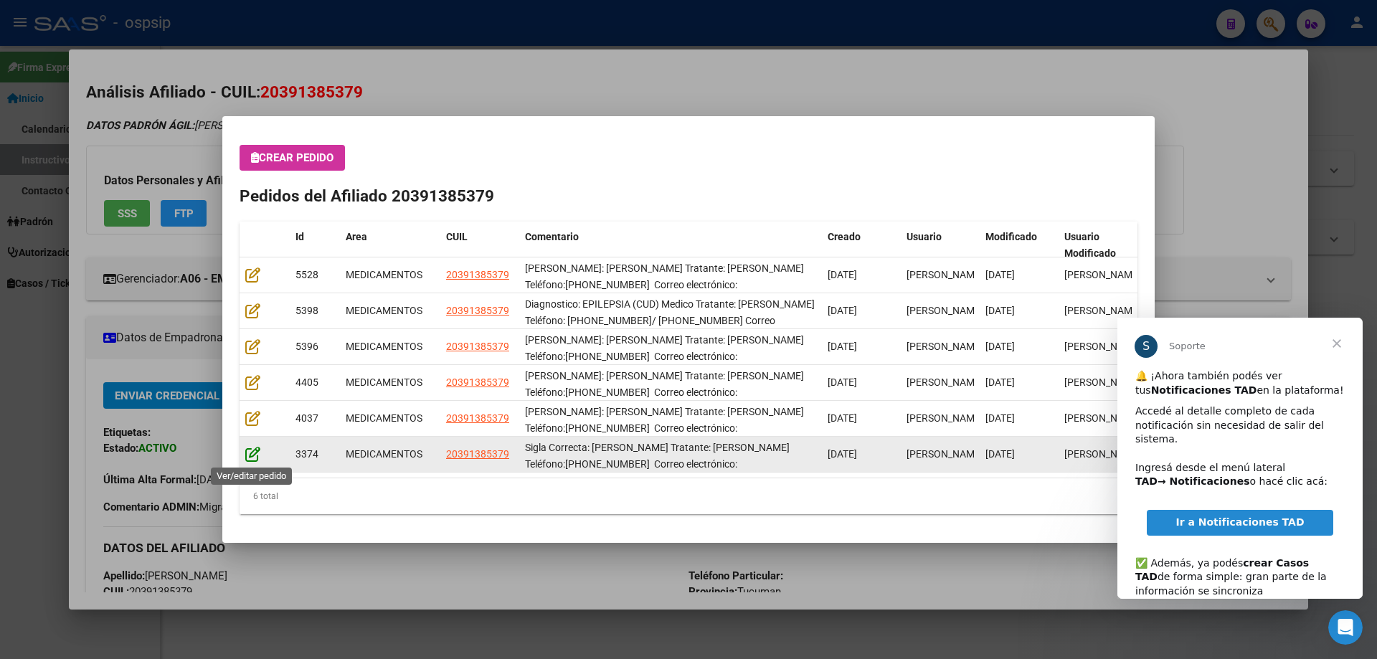
click at [258, 456] on icon at bounding box center [252, 454] width 15 height 16
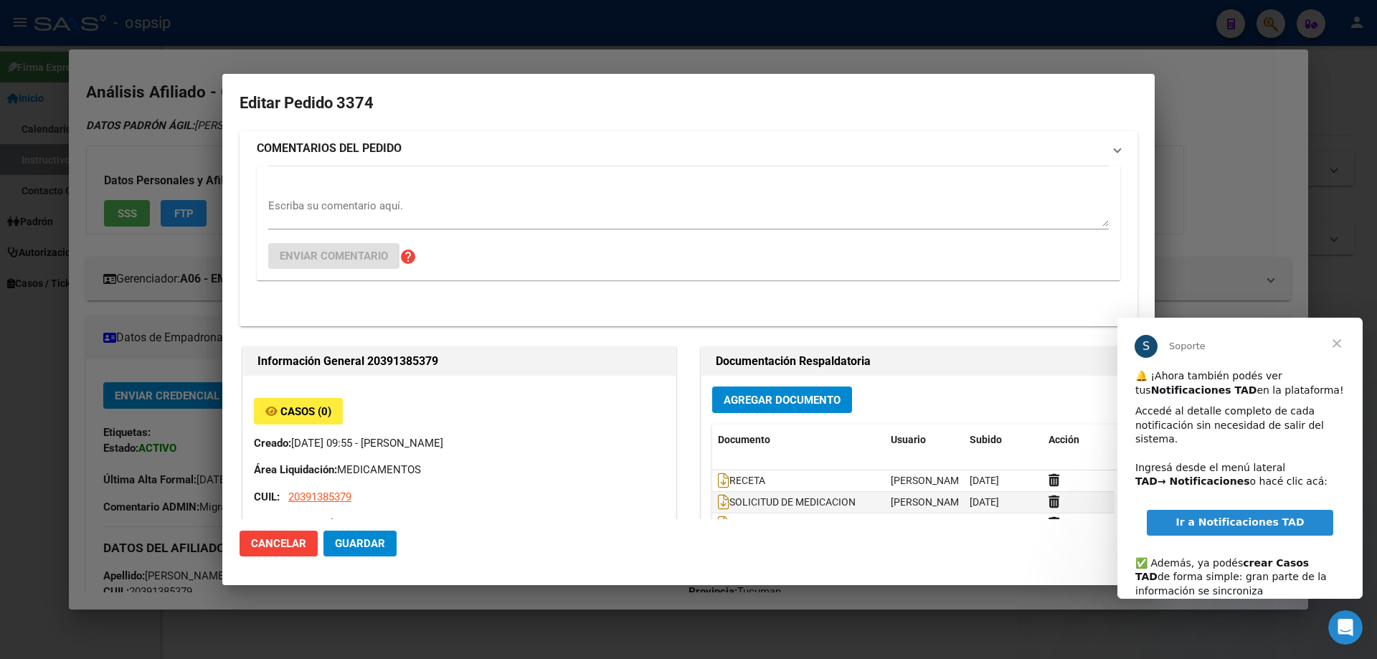
type input "NO CORRESPONDE"
type input "Tucuman, [DATE][GEOGRAPHIC_DATA][PERSON_NAME], [GEOGRAPHIC_DATA] 570"
